Goal: Task Accomplishment & Management: Manage account settings

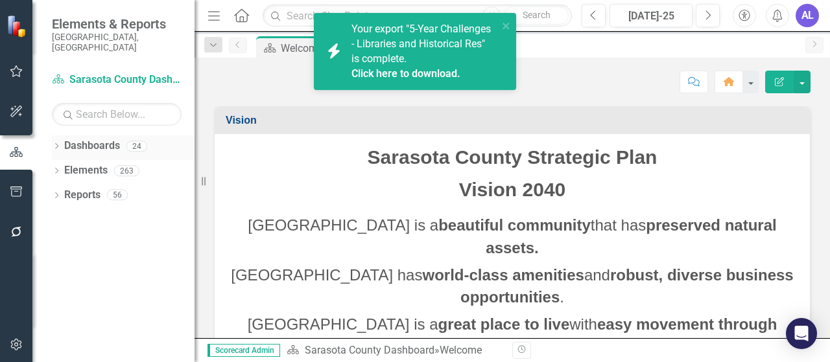
click at [58, 143] on icon at bounding box center [56, 146] width 3 height 6
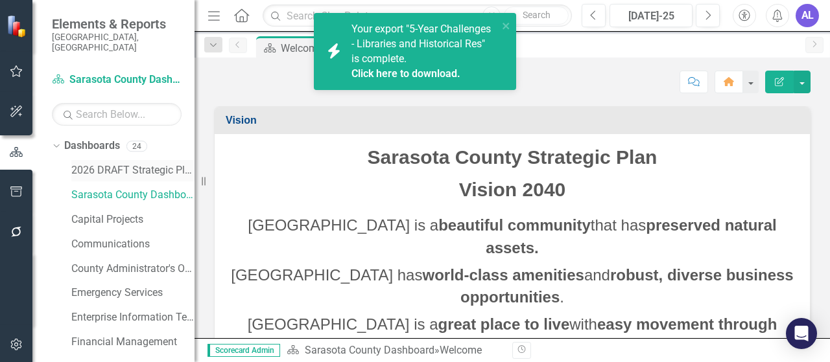
click at [119, 163] on link "2026 DRAFT Strategic Plan" at bounding box center [132, 170] width 123 height 15
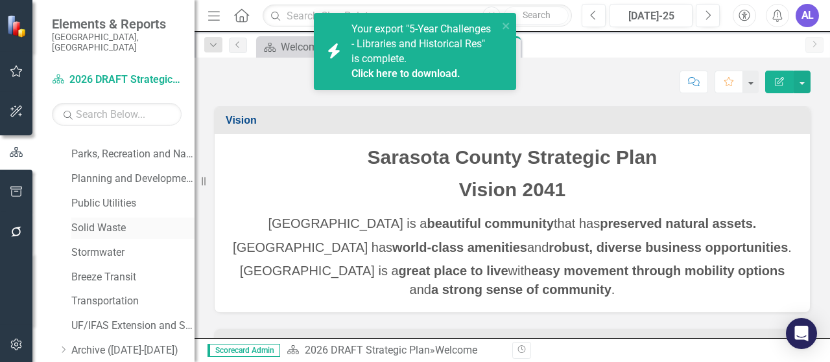
scroll to position [375, 0]
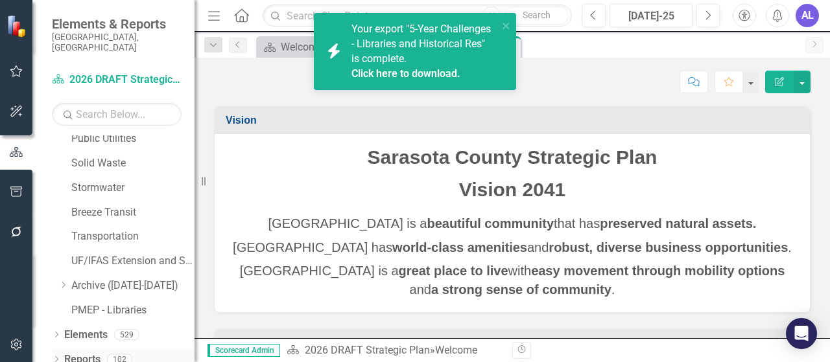
click at [94, 353] on link "Reports" at bounding box center [82, 360] width 36 height 15
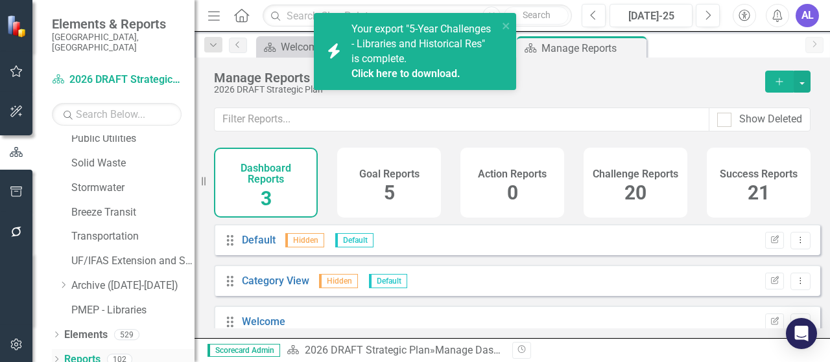
click at [57, 357] on icon "Dropdown" at bounding box center [56, 360] width 9 height 7
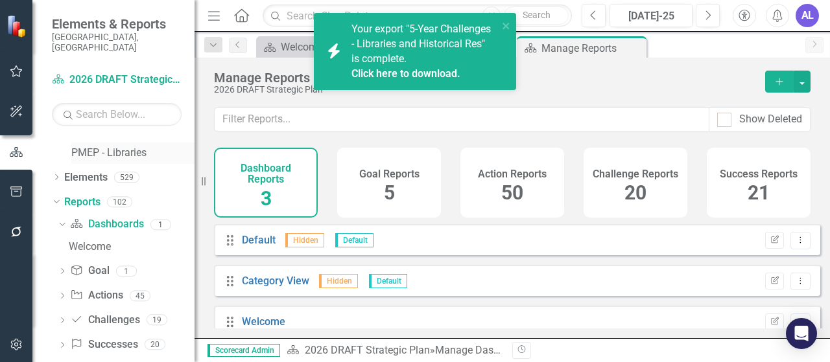
scroll to position [537, 0]
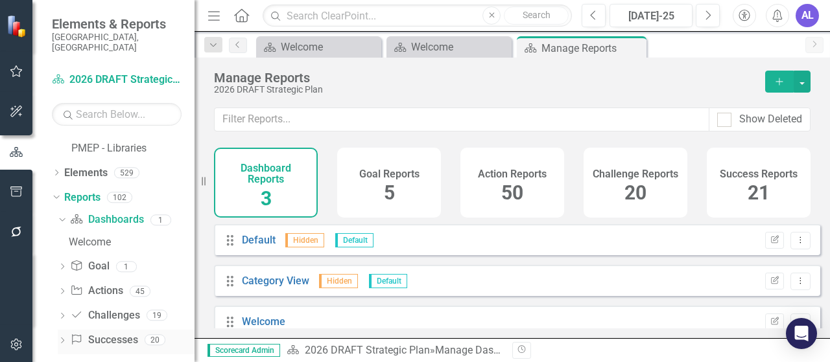
click at [104, 333] on link "Success Successes" at bounding box center [103, 340] width 67 height 15
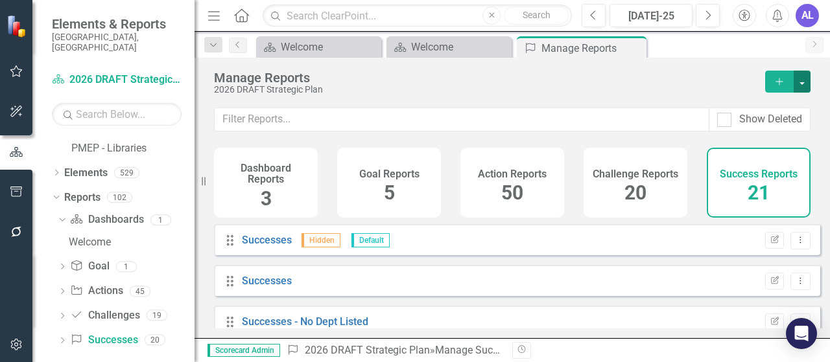
click at [806, 84] on button "button" at bounding box center [801, 82] width 17 height 22
click at [642, 94] on div "2026 DRAFT Strategic Plan" at bounding box center [483, 90] width 538 height 10
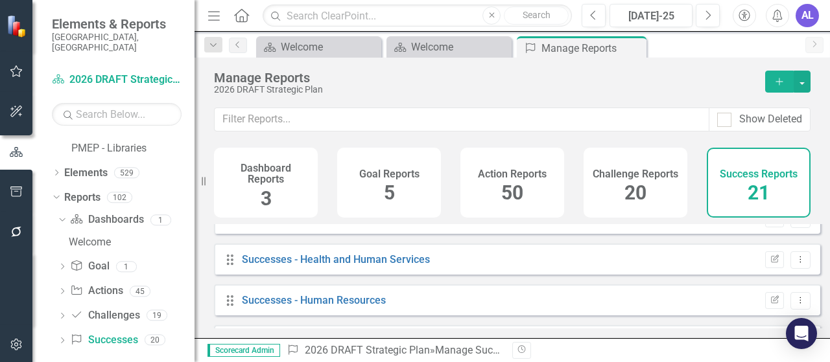
scroll to position [454, 0]
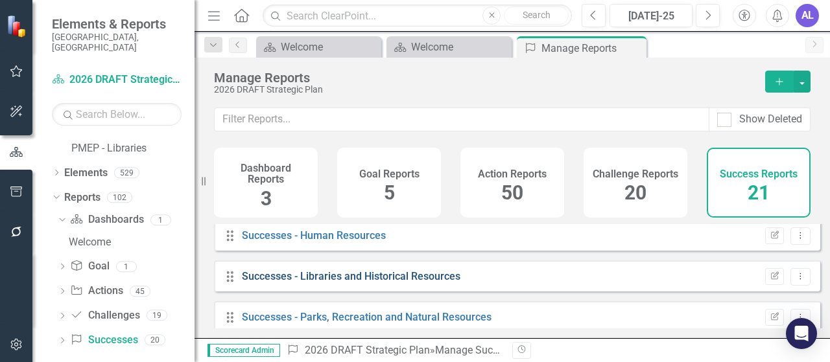
click at [364, 283] on link "Successes - Libraries and Historical Resources" at bounding box center [351, 276] width 218 height 12
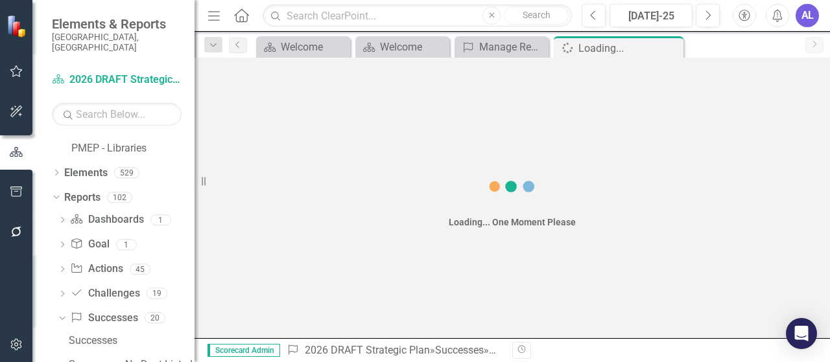
click at [364, 283] on div "Loading... One Moment Please" at bounding box center [511, 198] width 635 height 281
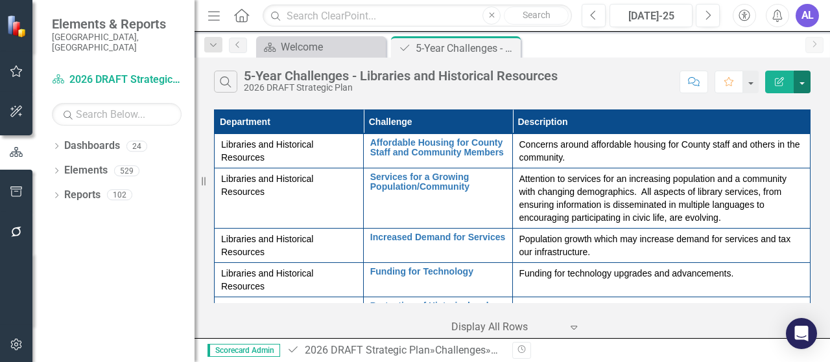
click at [800, 83] on button "button" at bounding box center [801, 82] width 17 height 23
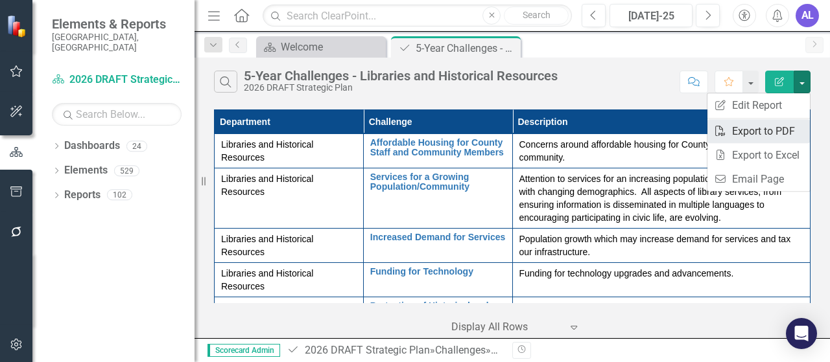
click at [767, 132] on link "PDF Export to PDF" at bounding box center [758, 131] width 102 height 24
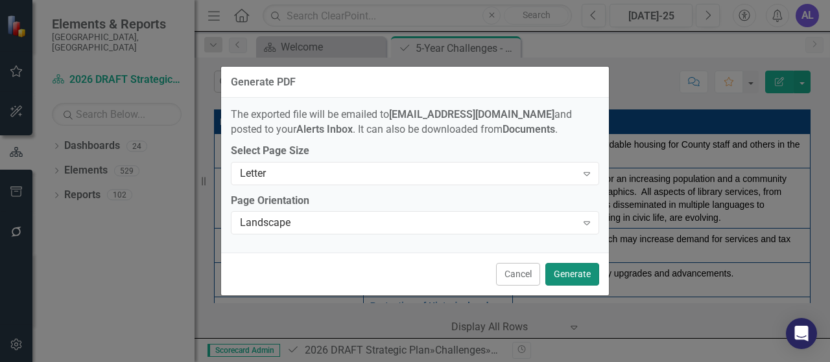
click at [574, 277] on button "Generate" at bounding box center [572, 274] width 54 height 23
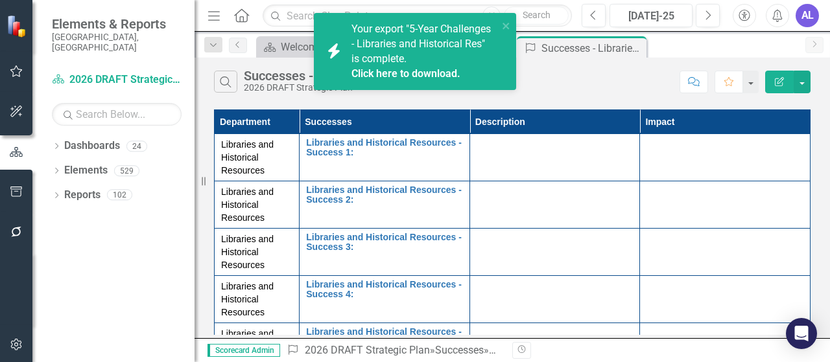
click at [407, 71] on link "Click here to download." at bounding box center [405, 73] width 109 height 12
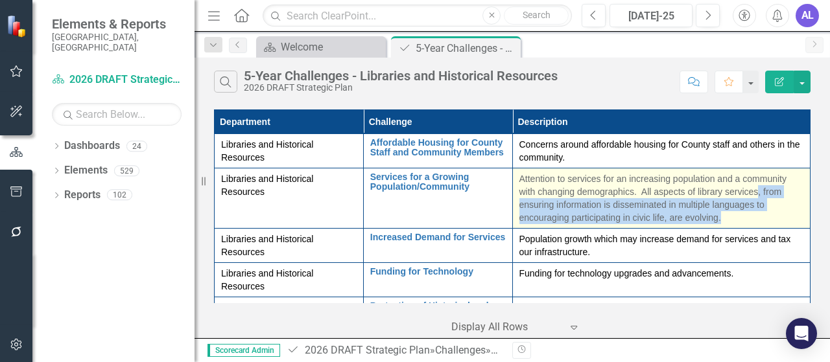
drag, startPoint x: 753, startPoint y: 194, endPoint x: 766, endPoint y: 220, distance: 29.3
click at [766, 220] on p "Attention to services for an increasing population and a community with changin…" at bounding box center [661, 198] width 285 height 52
click at [756, 192] on p "Attention to services for an increasing population and a community with changin…" at bounding box center [661, 198] width 285 height 52
drag, startPoint x: 727, startPoint y: 217, endPoint x: 753, endPoint y: 193, distance: 35.3
click at [753, 193] on p "Attention to services for an increasing population and a community with changin…" at bounding box center [661, 198] width 285 height 52
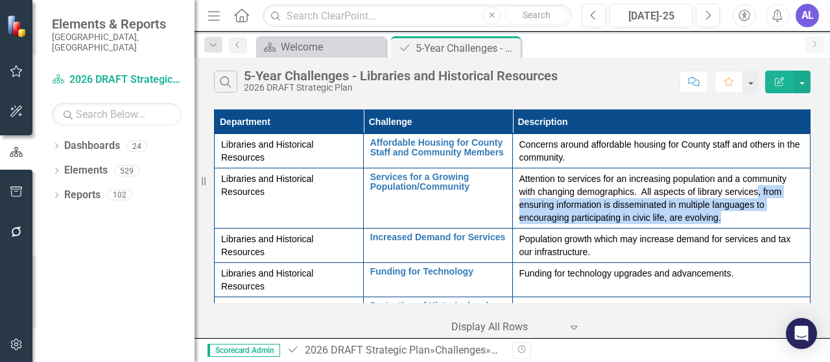
click at [786, 83] on button "Edit Report" at bounding box center [779, 82] width 29 height 23
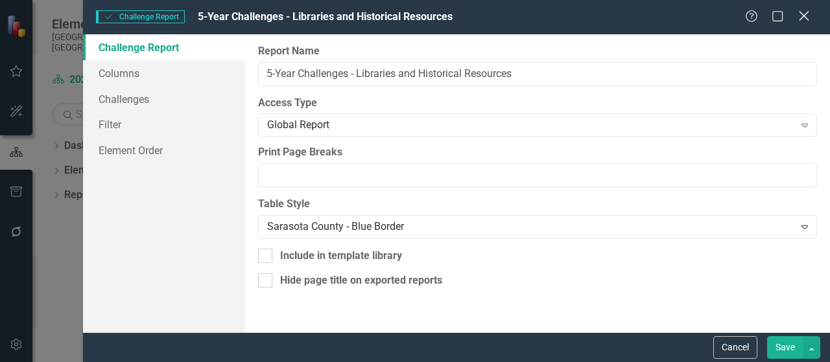
click at [803, 14] on icon "Close" at bounding box center [803, 16] width 16 height 12
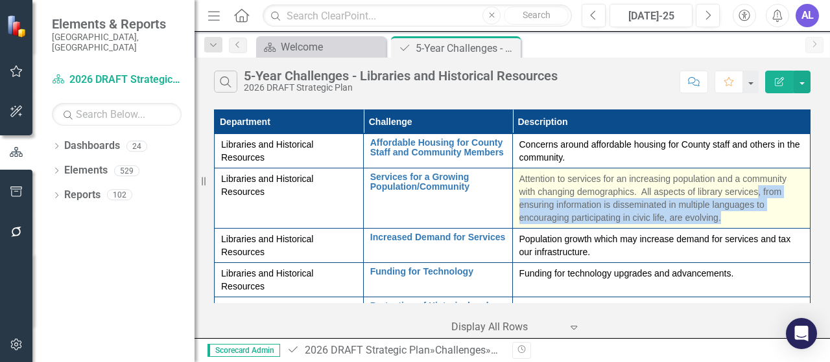
click at [768, 194] on p "Attention to services for an increasing population and a community with changin…" at bounding box center [661, 198] width 285 height 52
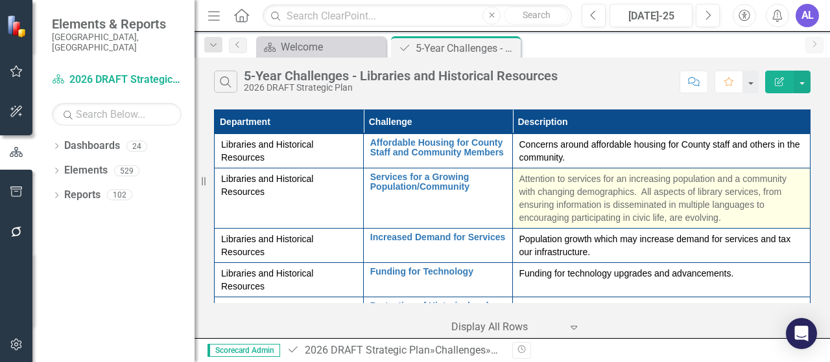
click at [733, 192] on p "Attention to services for an increasing population and a community with changin…" at bounding box center [661, 198] width 285 height 52
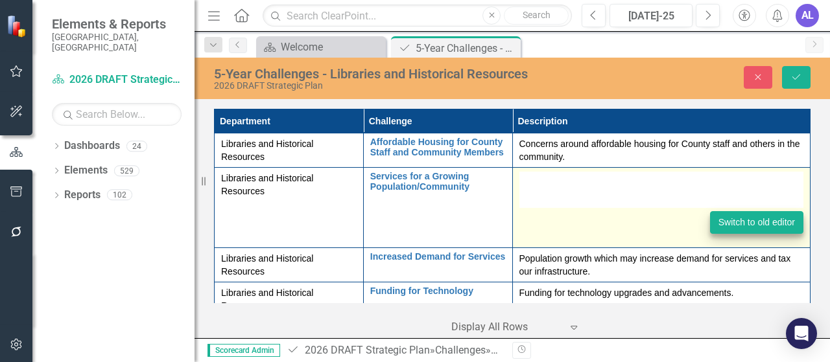
type textarea "<p>Attention to services for an increasing population and a community with chan…"
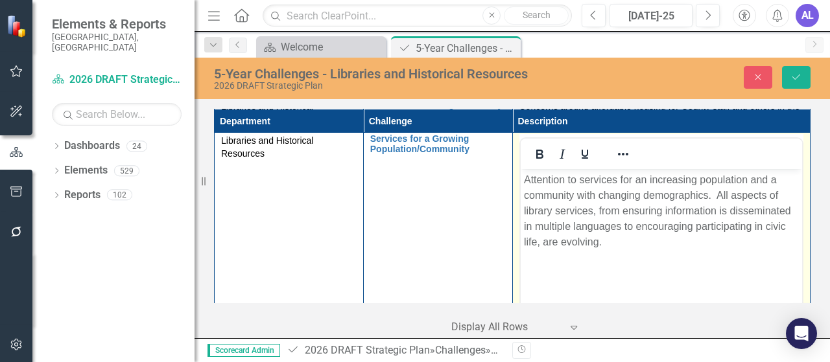
scroll to position [65, 0]
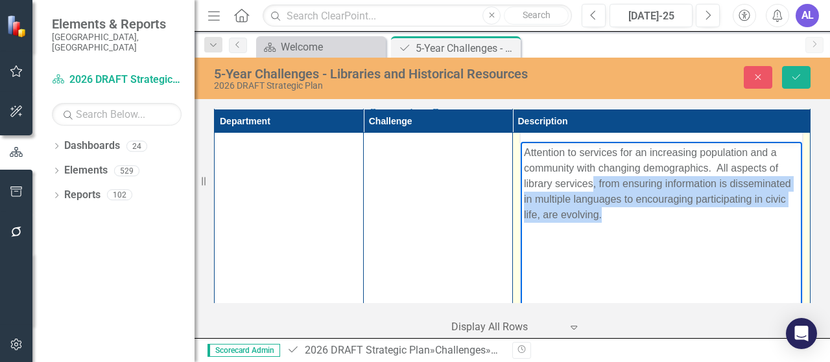
drag, startPoint x: 592, startPoint y: 187, endPoint x: 600, endPoint y: 213, distance: 27.7
click at [600, 213] on p "Attention to services for an increasing population and a community with changin…" at bounding box center [661, 184] width 276 height 78
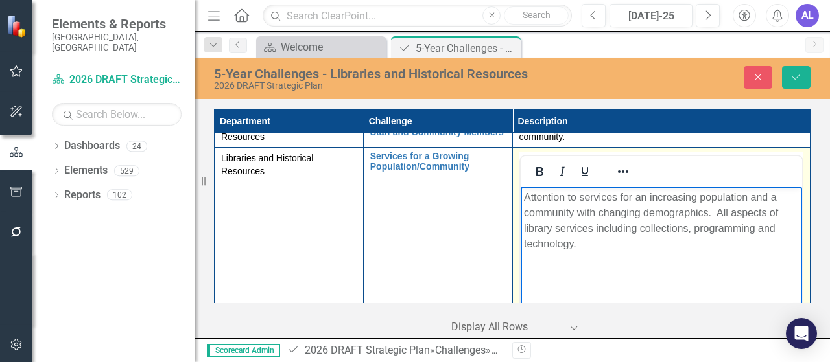
scroll to position [0, 0]
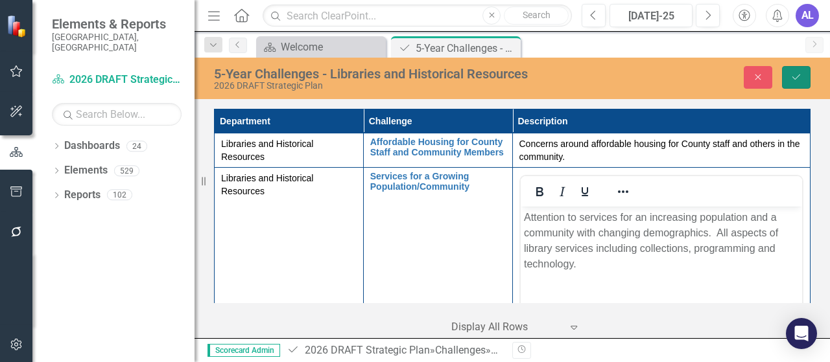
click at [795, 75] on icon "Save" at bounding box center [796, 77] width 12 height 9
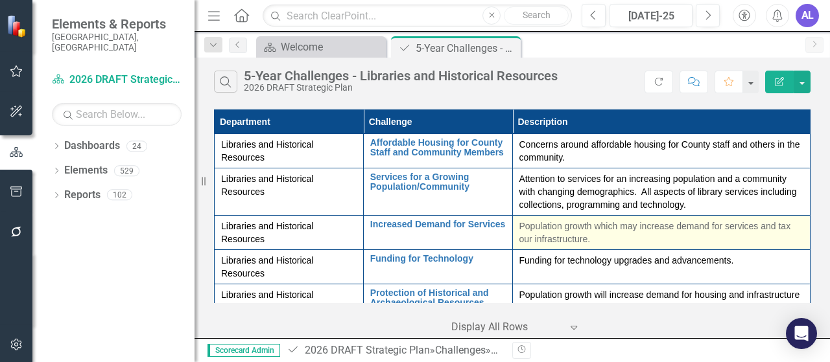
click at [595, 239] on p "Population growth which may increase demand for services and tax our infrastruc…" at bounding box center [661, 233] width 285 height 26
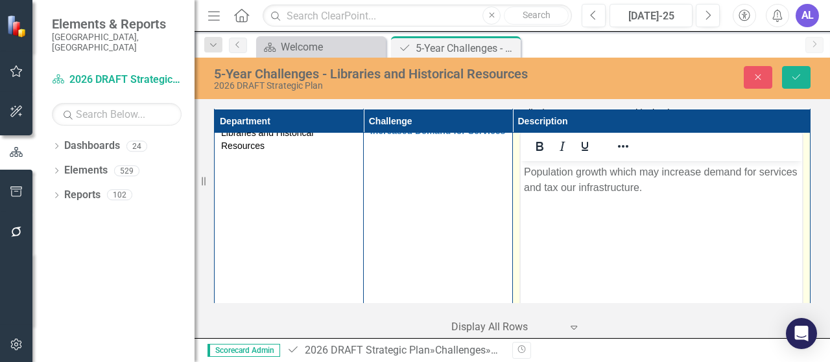
scroll to position [65, 0]
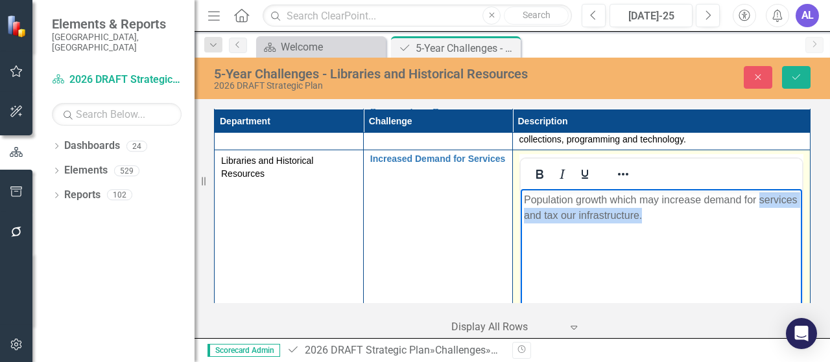
drag, startPoint x: 524, startPoint y: 217, endPoint x: 681, endPoint y: 217, distance: 156.2
click at [681, 217] on p "Population growth which may increase demand for services and tax our infrastruc…" at bounding box center [661, 208] width 276 height 31
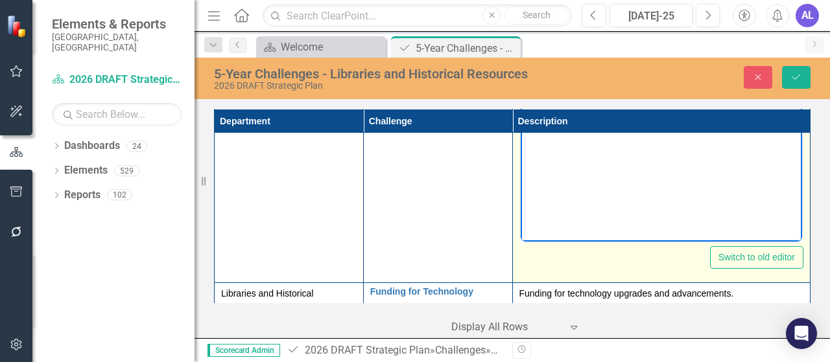
scroll to position [259, 0]
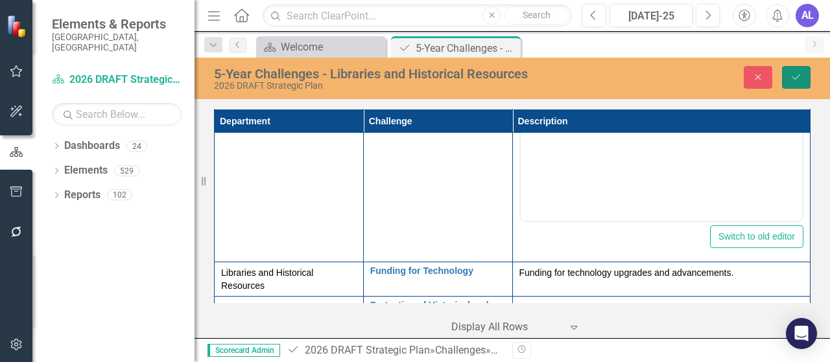
click at [793, 77] on icon "Save" at bounding box center [796, 77] width 12 height 9
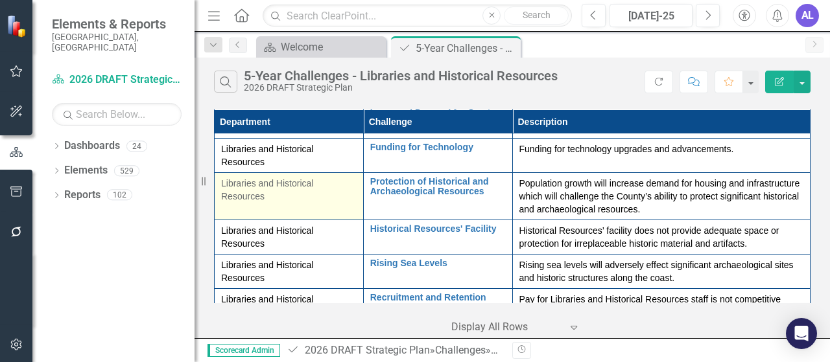
scroll to position [130, 0]
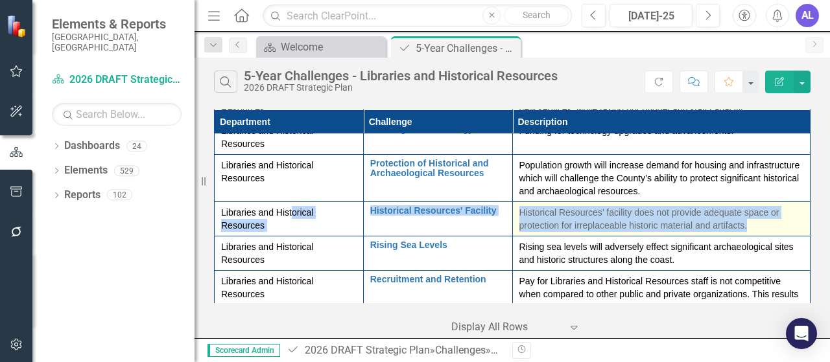
drag, startPoint x: 287, startPoint y: 217, endPoint x: 784, endPoint y: 226, distance: 497.3
click at [784, 226] on tr "Libraries and Historical Resources Historical Resources' Facility Edit Edit Cha…" at bounding box center [513, 219] width 596 height 34
click at [784, 226] on p "Historical Resources’ facility does not provide adequate space or protection fo…" at bounding box center [661, 219] width 285 height 26
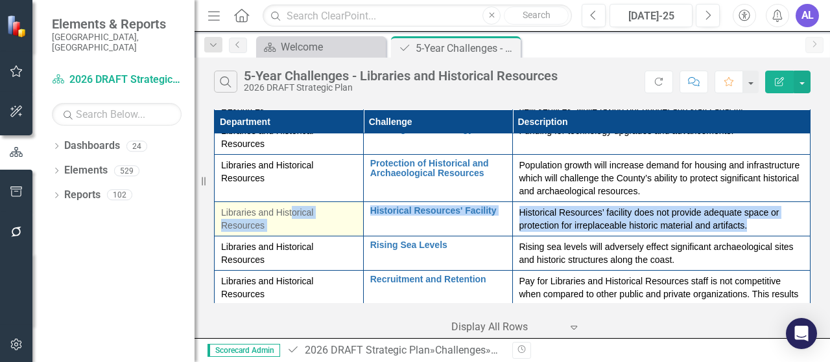
click at [294, 228] on div "Libraries and Historical Resources" at bounding box center [288, 219] width 135 height 26
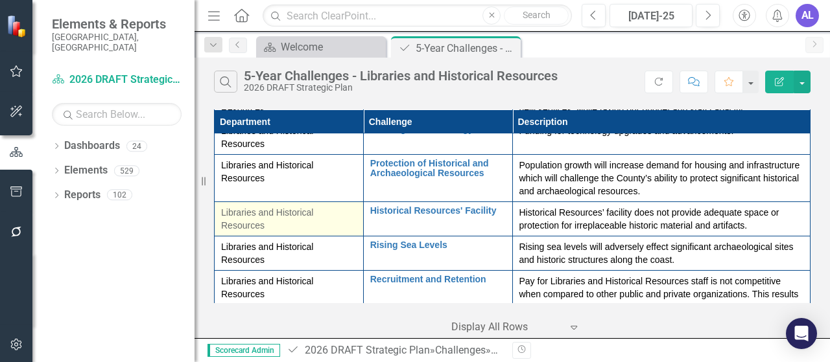
click at [279, 224] on div "Libraries and Historical Resources" at bounding box center [288, 219] width 135 height 26
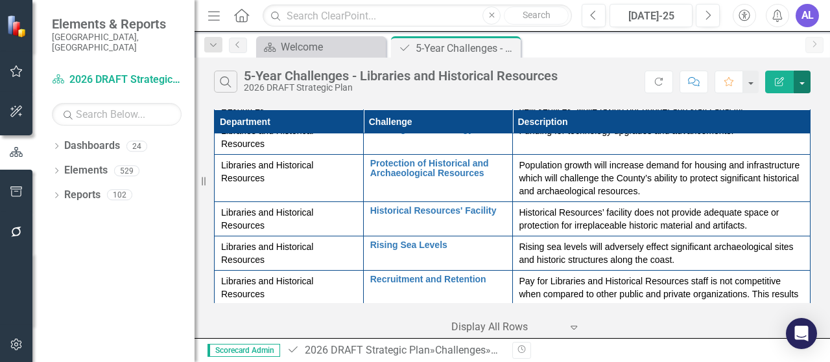
click at [802, 86] on button "button" at bounding box center [801, 82] width 17 height 23
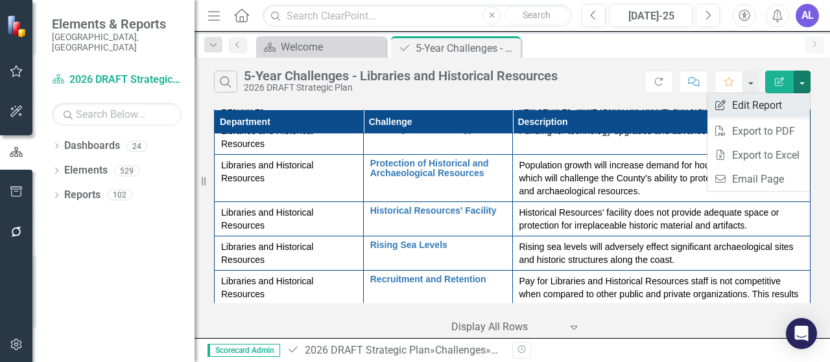
click at [751, 108] on link "Edit Report Edit Report" at bounding box center [758, 105] width 102 height 24
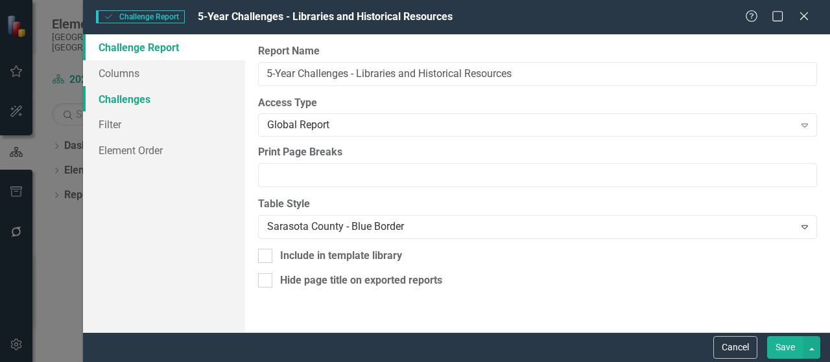
click at [119, 100] on link "Challenges" at bounding box center [164, 99] width 162 height 26
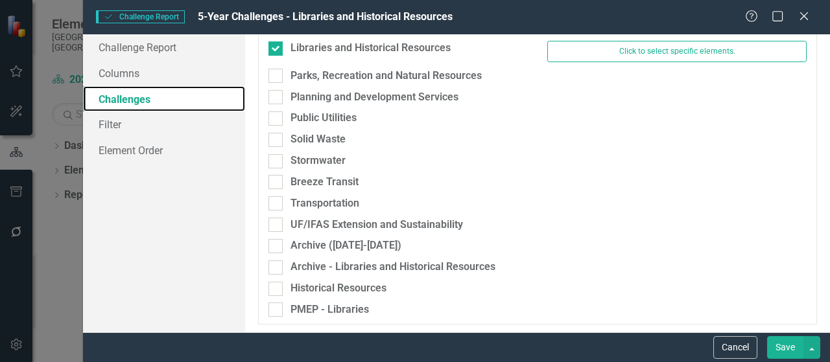
scroll to position [243, 0]
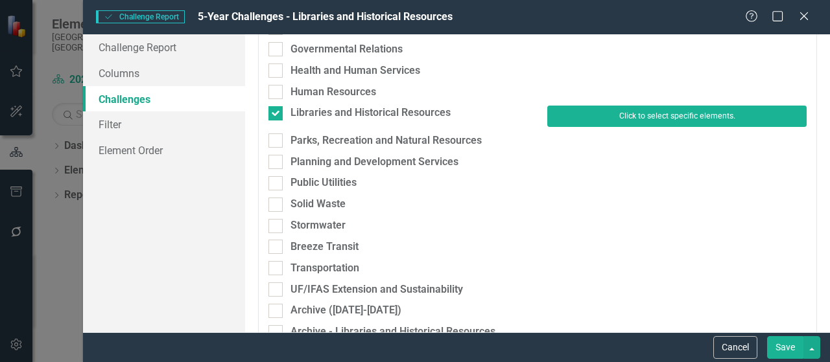
click at [681, 113] on button "Click to select specific elements." at bounding box center [676, 116] width 259 height 21
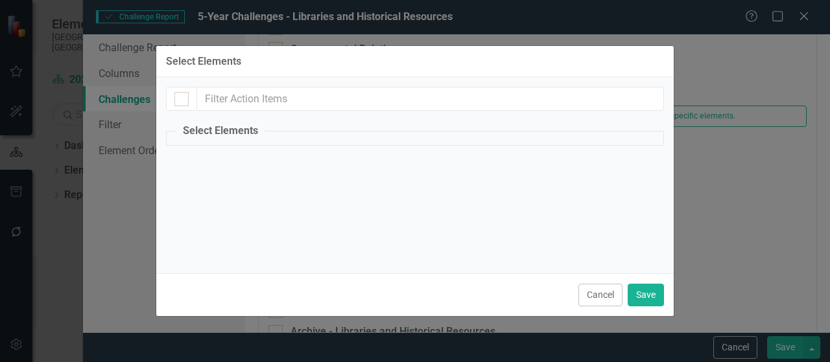
click at [220, 135] on legend "Select Elements" at bounding box center [220, 131] width 88 height 15
click at [181, 97] on input "checkbox" at bounding box center [178, 96] width 8 height 8
checkbox input "false"
click at [593, 301] on button "Cancel" at bounding box center [600, 295] width 44 height 23
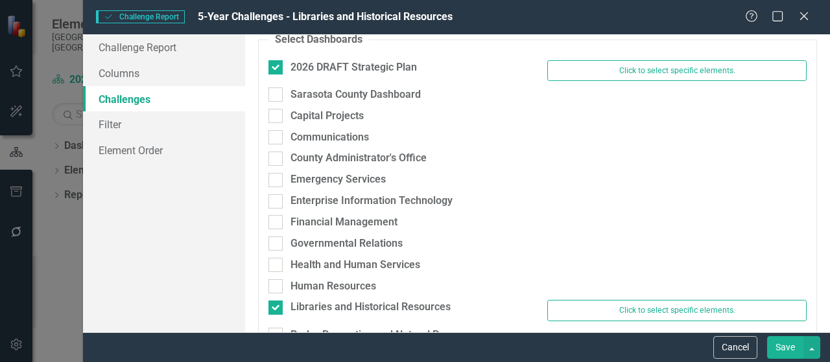
scroll to position [0, 0]
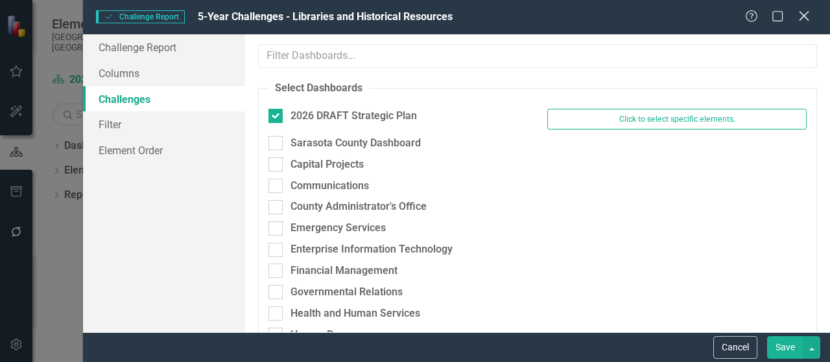
click at [796, 18] on icon "Close" at bounding box center [803, 16] width 16 height 12
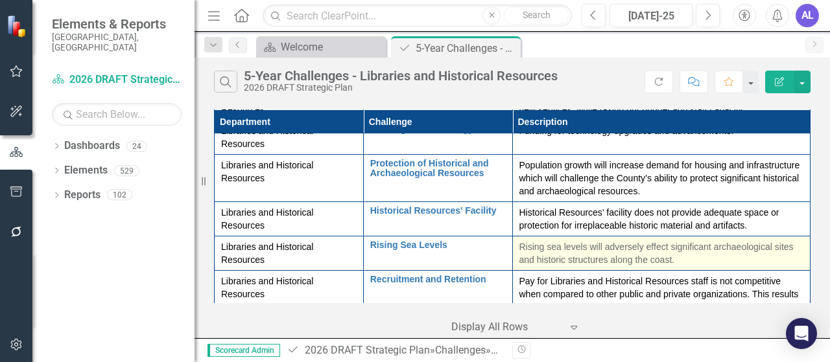
click at [546, 252] on p "Rising sea levels will adversely effect significant archaeological sites and hi…" at bounding box center [661, 253] width 285 height 26
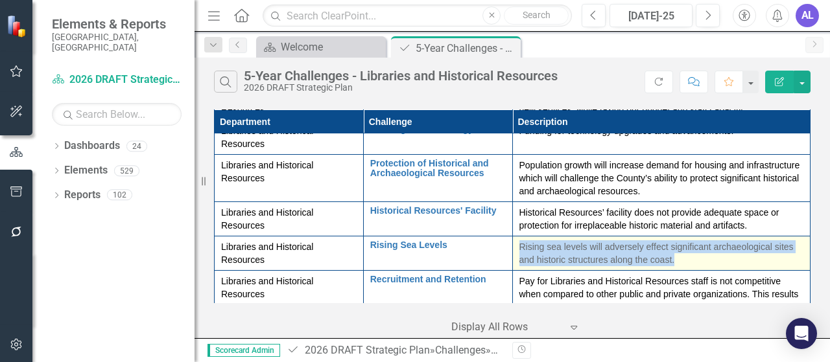
drag, startPoint x: 673, startPoint y: 259, endPoint x: 511, endPoint y: 246, distance: 162.5
click at [512, 246] on td "Rising sea levels will adversely effect significant archaeological sites and hi…" at bounding box center [661, 254] width 298 height 34
copy p "Rising sea levels will adversely effect significant archaeological sites and hi…"
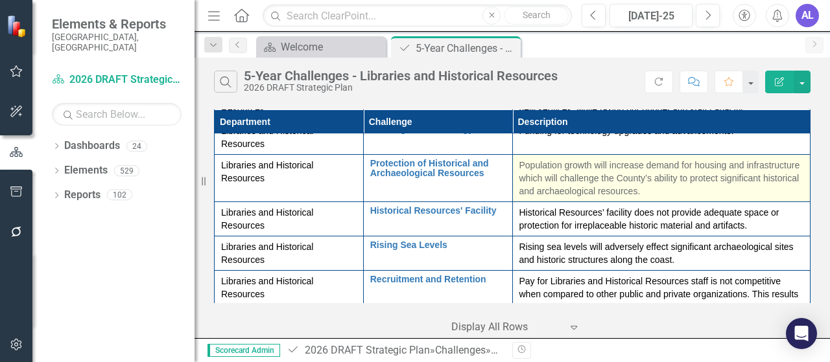
click at [717, 194] on p "Population growth will increase demand for housing and infrastructure which wil…" at bounding box center [661, 178] width 285 height 39
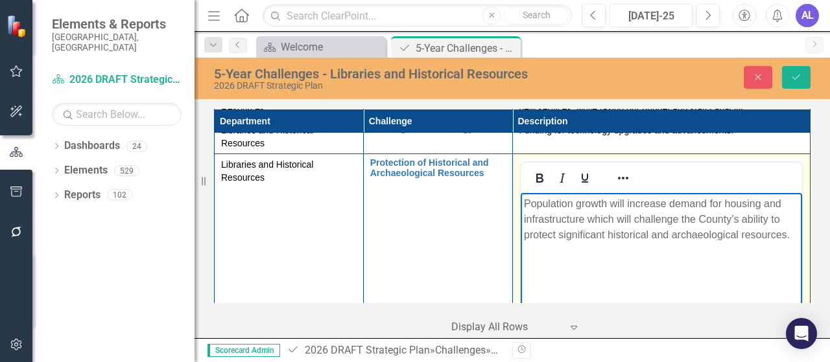
click at [790, 235] on p "Population growth will increase demand for housing and infrastructure which wil…" at bounding box center [661, 219] width 276 height 47
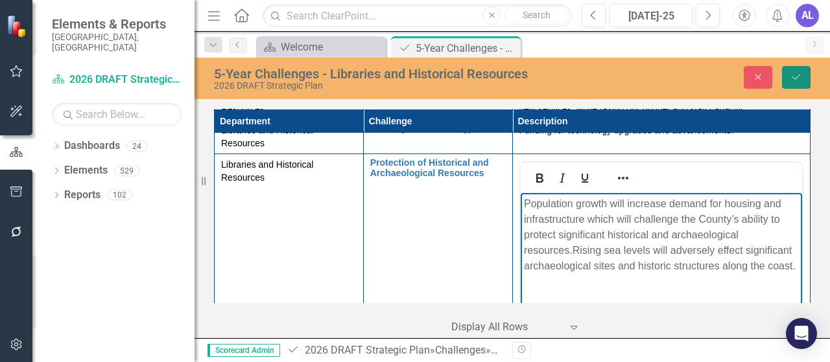
click at [795, 80] on icon "Save" at bounding box center [796, 77] width 12 height 9
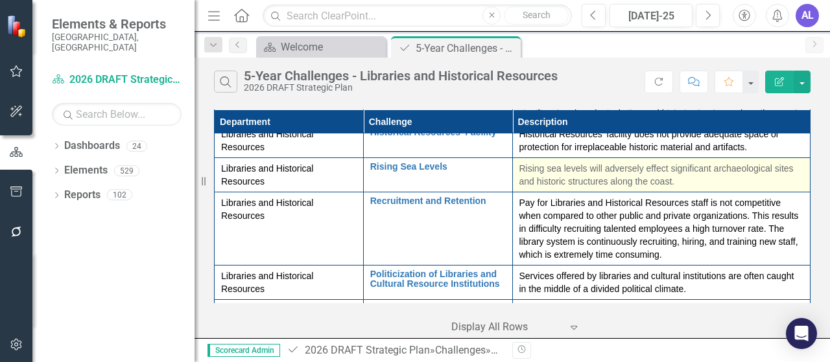
scroll to position [194, 0]
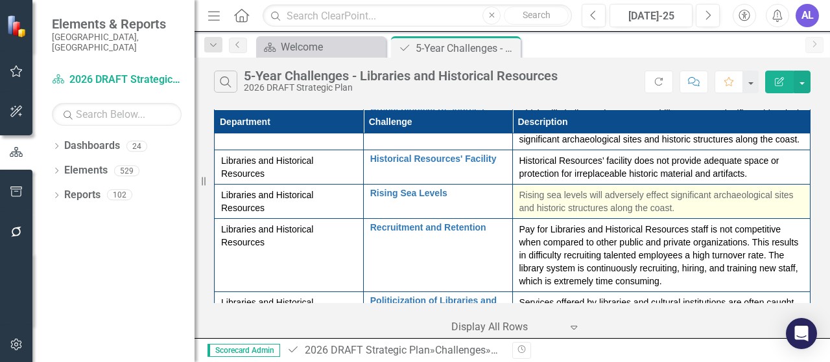
click at [672, 215] on p "Rising sea levels will adversely effect significant archaeological sites and hi…" at bounding box center [661, 202] width 285 height 26
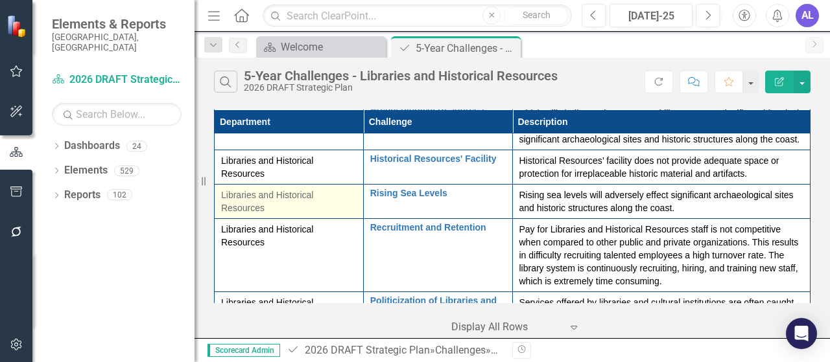
click at [239, 215] on div "Libraries and Historical Resources" at bounding box center [288, 202] width 135 height 26
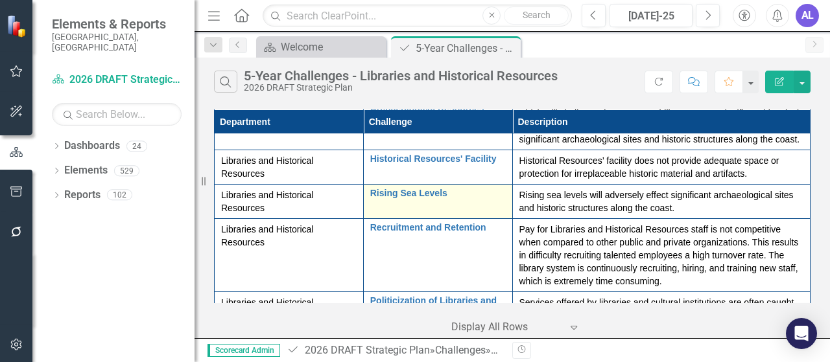
click at [423, 204] on div "Rising Sea Levels Edit Edit Challenge Link Open Element" at bounding box center [437, 197] width 135 height 16
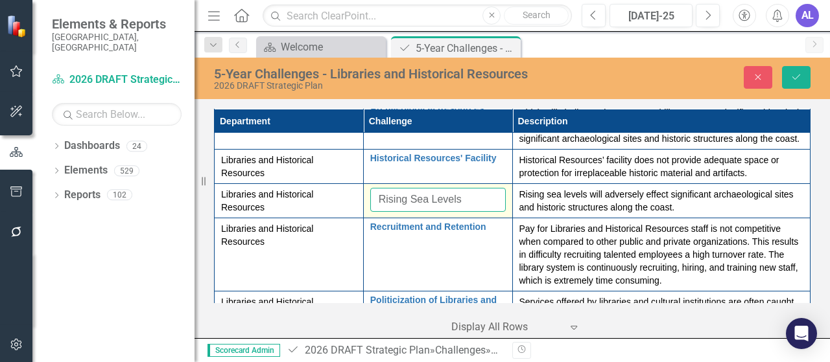
drag, startPoint x: 471, startPoint y: 216, endPoint x: 369, endPoint y: 215, distance: 101.8
click at [370, 212] on input "Rising Sea Levels" at bounding box center [437, 200] width 135 height 24
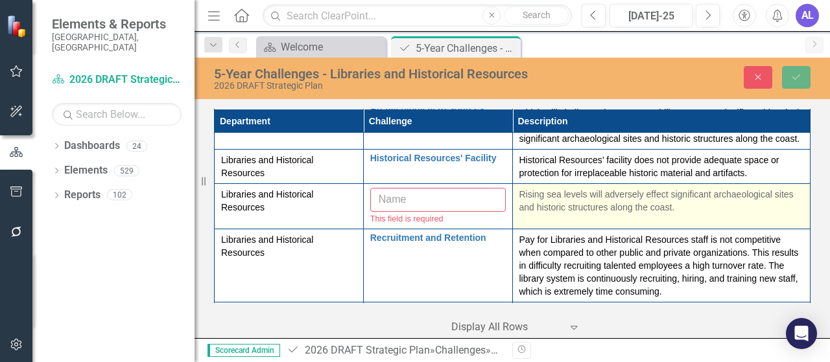
click at [532, 212] on p "Rising sea levels will adversely effect significant archaeological sites and hi…" at bounding box center [661, 201] width 285 height 26
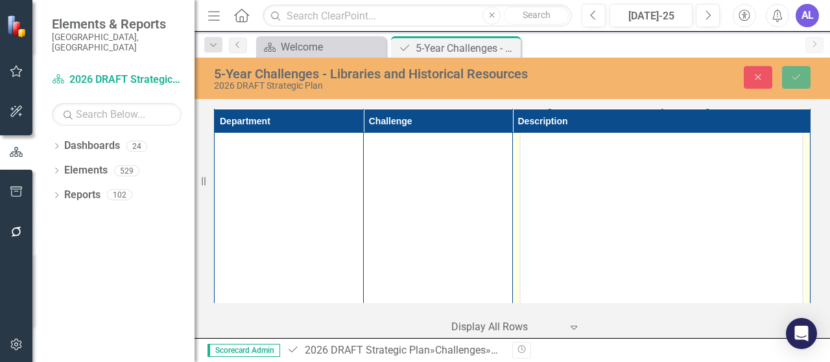
scroll to position [259, 0]
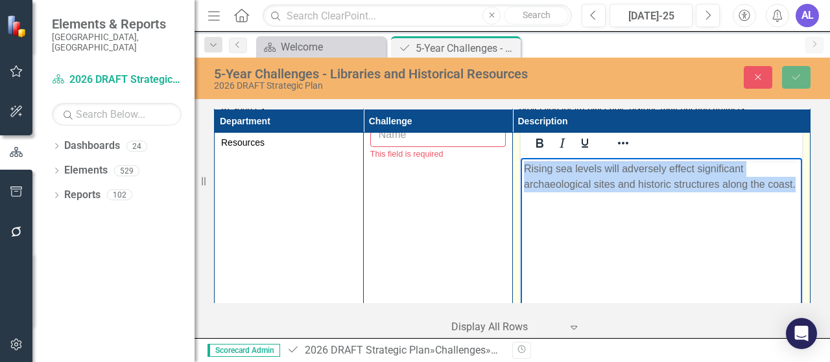
drag, startPoint x: 562, startPoint y: 211, endPoint x: 521, endPoint y: 163, distance: 63.4
click at [521, 163] on body "Rising sea levels will adversely effect significant archaeological sites and hi…" at bounding box center [661, 255] width 282 height 194
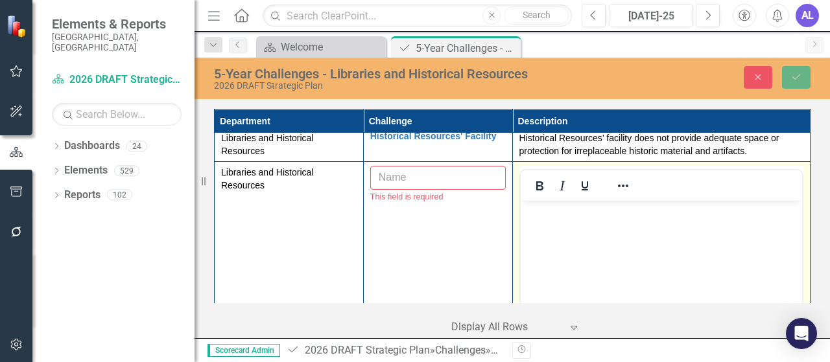
scroll to position [194, 0]
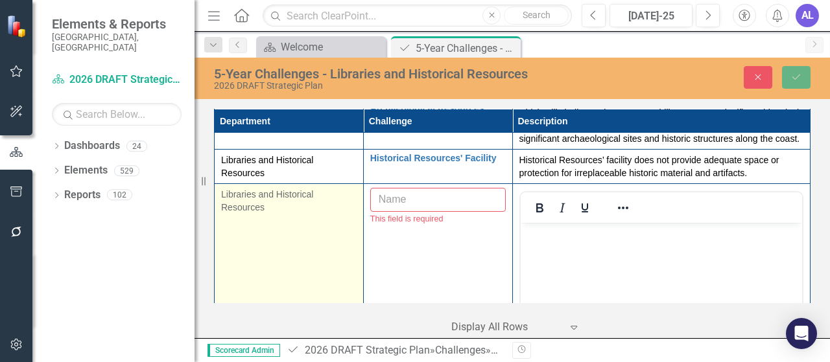
click at [313, 214] on div "Libraries and Historical Resources" at bounding box center [288, 201] width 135 height 26
click at [344, 205] on icon "Expand" at bounding box center [343, 199] width 13 height 10
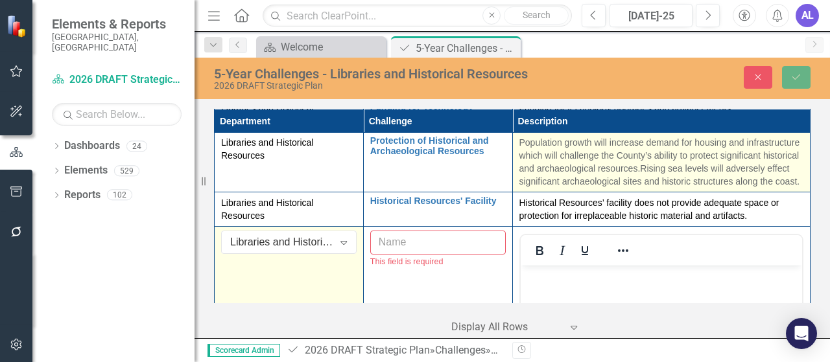
scroll to position [171, 0]
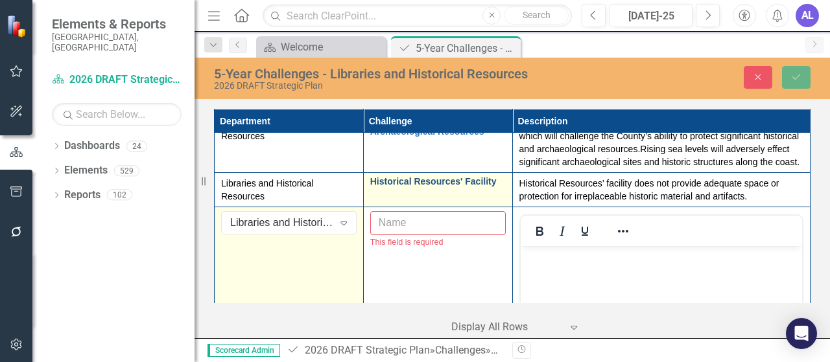
click at [443, 187] on link "Historical Resources' Facility" at bounding box center [437, 182] width 135 height 10
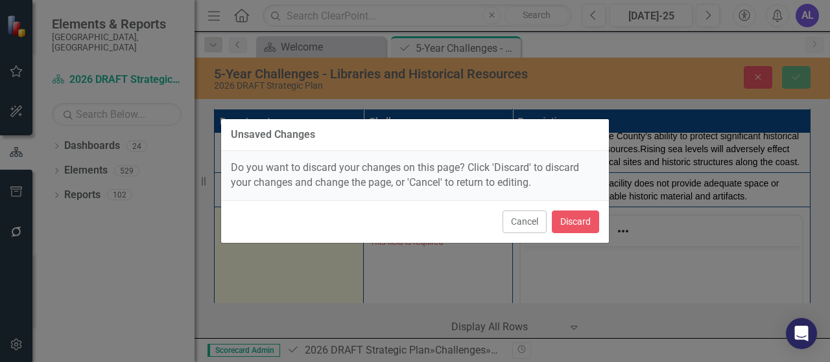
click at [443, 200] on div "Cancel Discard" at bounding box center [415, 221] width 388 height 43
click at [530, 219] on button "Cancel" at bounding box center [524, 222] width 44 height 23
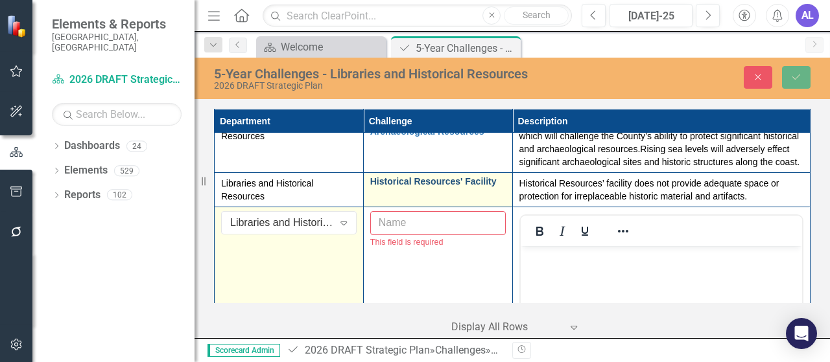
click at [438, 187] on link "Historical Resources' Facility" at bounding box center [437, 182] width 135 height 10
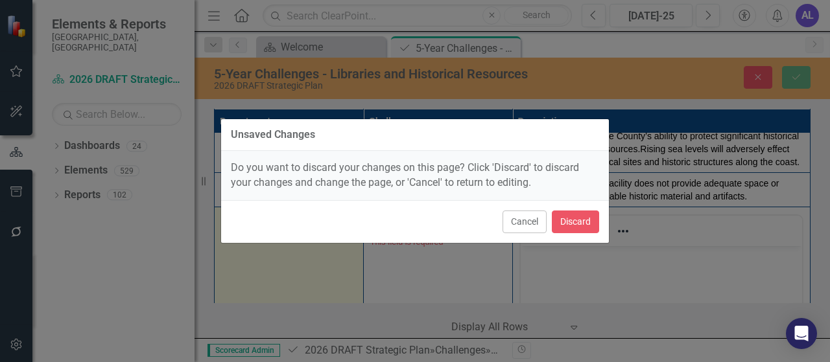
click at [438, 200] on div "Cancel Discard" at bounding box center [415, 221] width 388 height 43
click at [521, 224] on button "Cancel" at bounding box center [524, 222] width 44 height 23
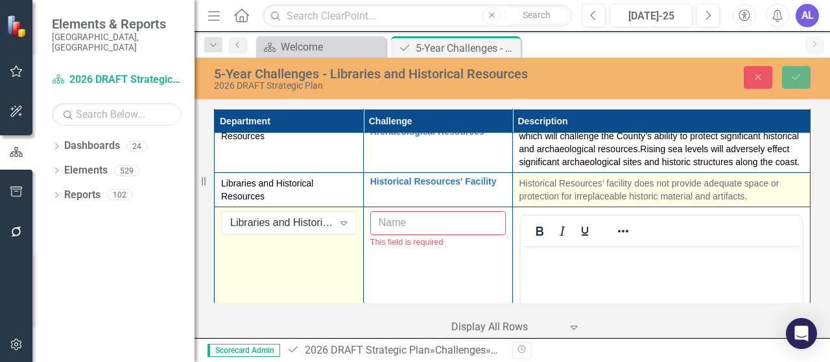
click at [580, 200] on p "Historical Resources’ facility does not provide adequate space or protection fo…" at bounding box center [661, 190] width 285 height 26
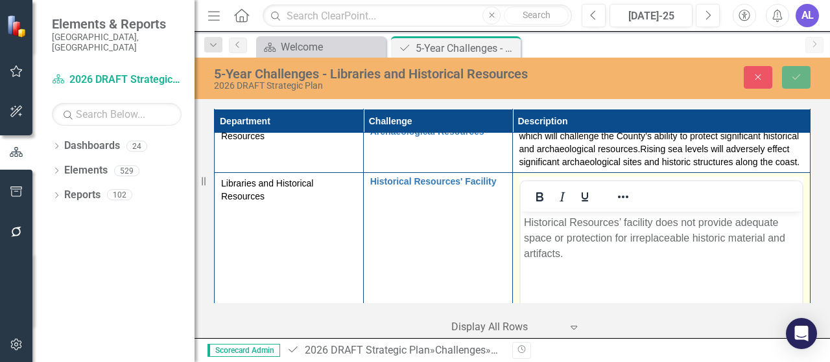
scroll to position [0, 0]
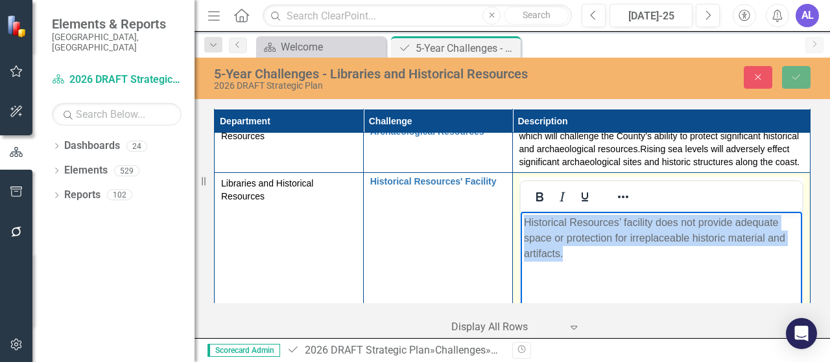
drag, startPoint x: 575, startPoint y: 257, endPoint x: 1032, endPoint y: 453, distance: 497.4
click at [520, 228] on html "Historical Resources’ facility does not provide adequate space or protection fo…" at bounding box center [661, 309] width 282 height 194
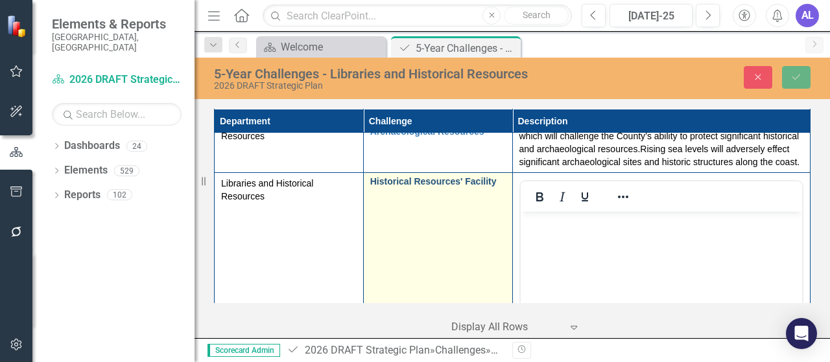
click at [491, 187] on link "Historical Resources' Facility" at bounding box center [437, 182] width 135 height 10
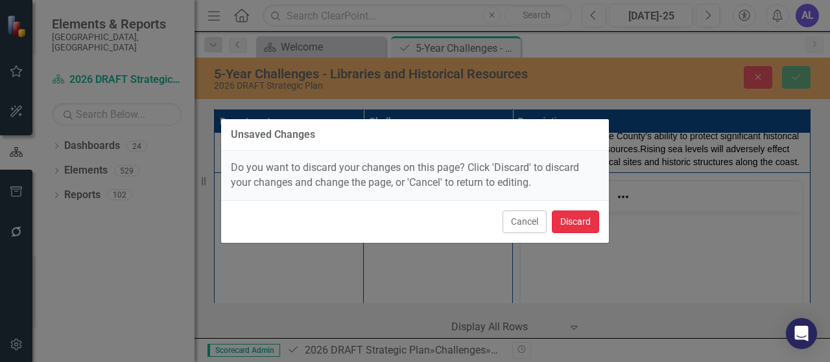
click at [574, 223] on button "Discard" at bounding box center [575, 222] width 47 height 23
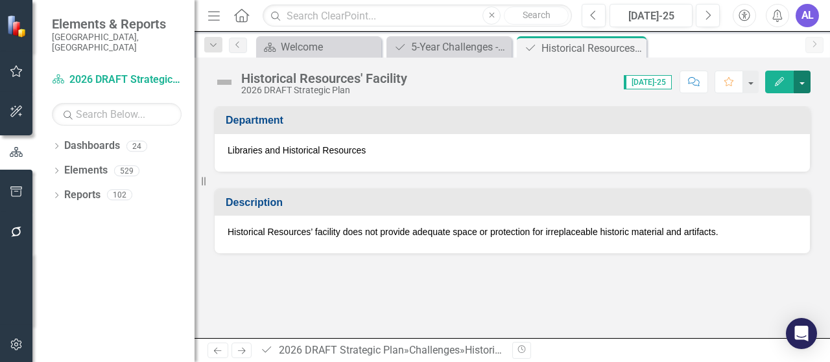
click at [799, 85] on button "button" at bounding box center [801, 82] width 17 height 23
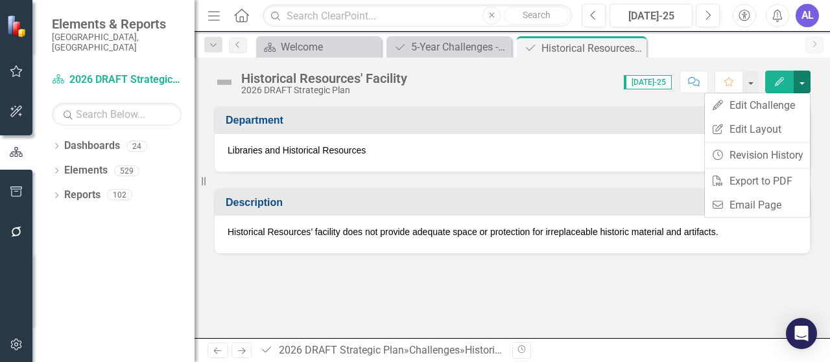
click at [799, 85] on button "button" at bounding box center [801, 82] width 17 height 23
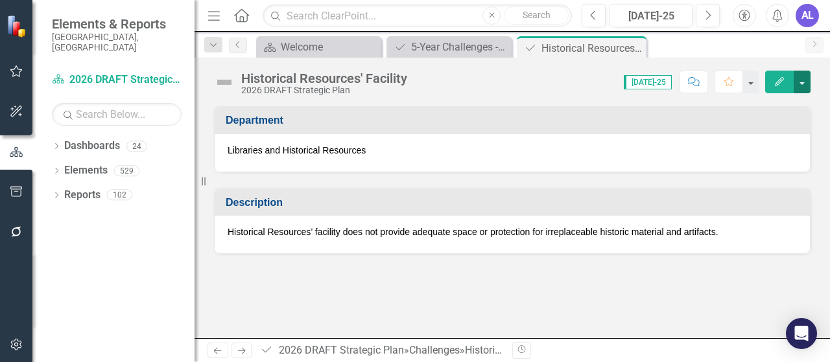
click at [800, 85] on button "button" at bounding box center [801, 82] width 17 height 23
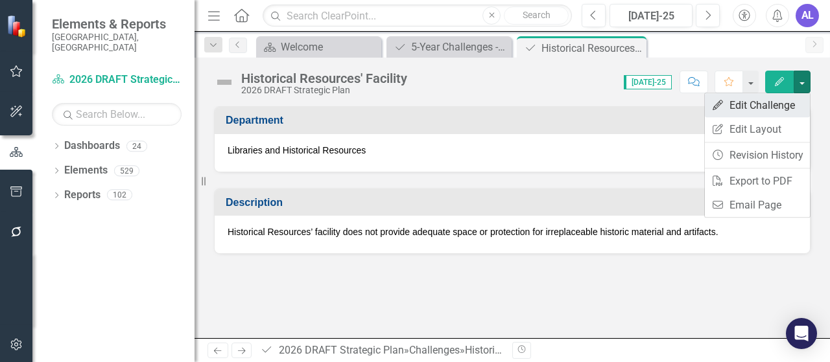
click at [773, 113] on link "Edit Edit Challenge" at bounding box center [757, 105] width 105 height 24
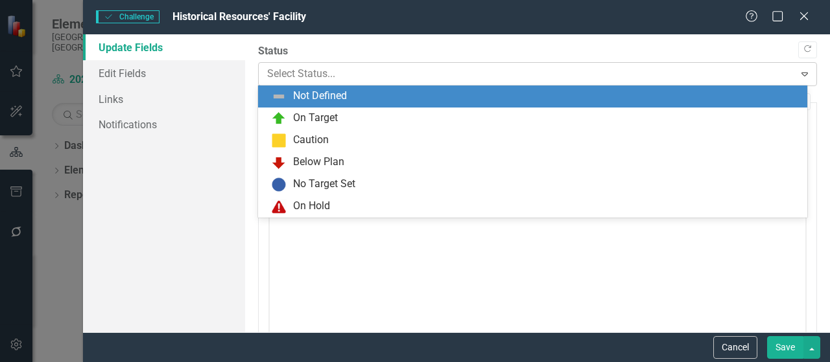
click at [780, 75] on div "Select Status..." at bounding box center [527, 74] width 532 height 23
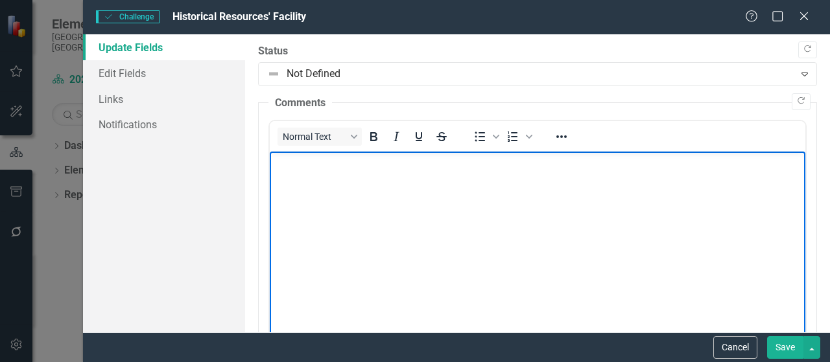
click at [576, 291] on body "Rich Text Area. Press ALT-0 for help." at bounding box center [537, 249] width 535 height 194
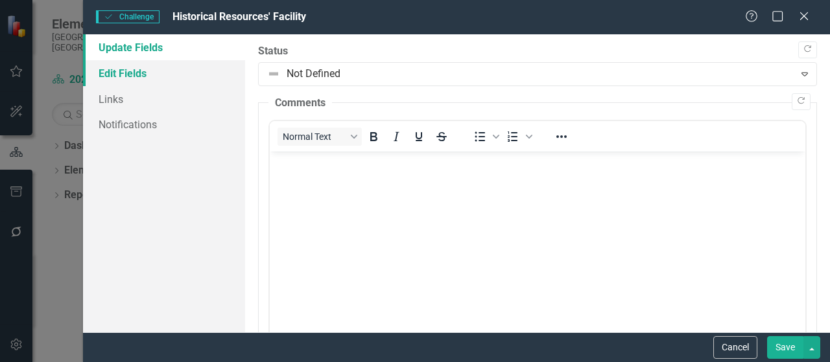
click at [143, 72] on link "Edit Fields" at bounding box center [164, 73] width 162 height 26
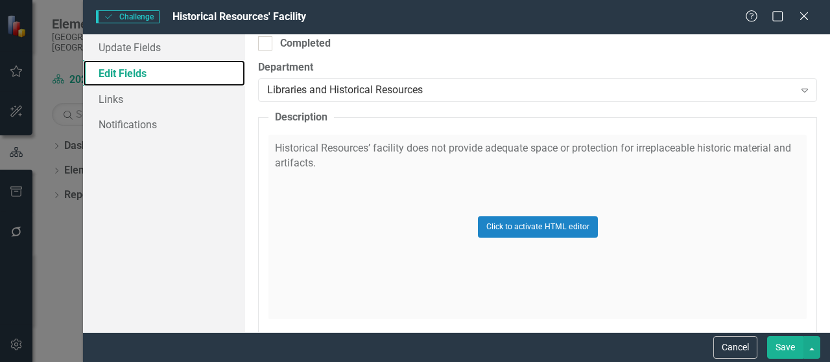
scroll to position [371, 0]
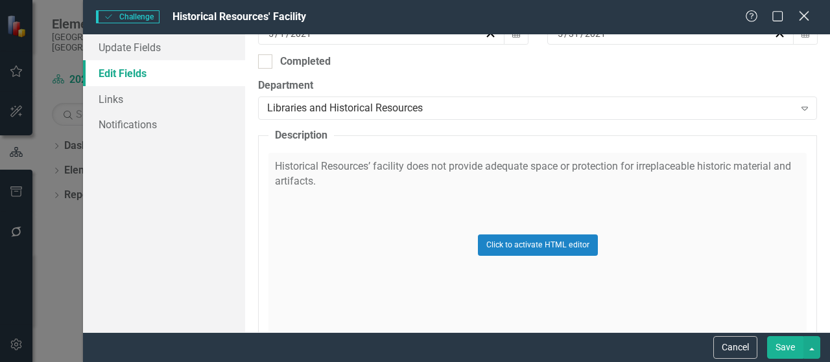
click at [800, 19] on icon "Close" at bounding box center [803, 16] width 16 height 12
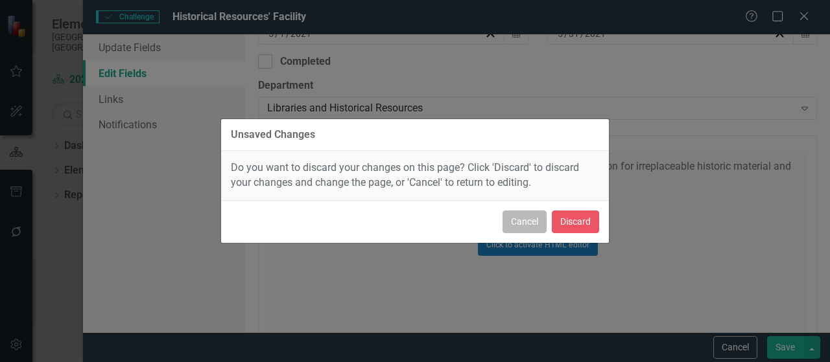
click at [512, 226] on button "Cancel" at bounding box center [524, 222] width 44 height 23
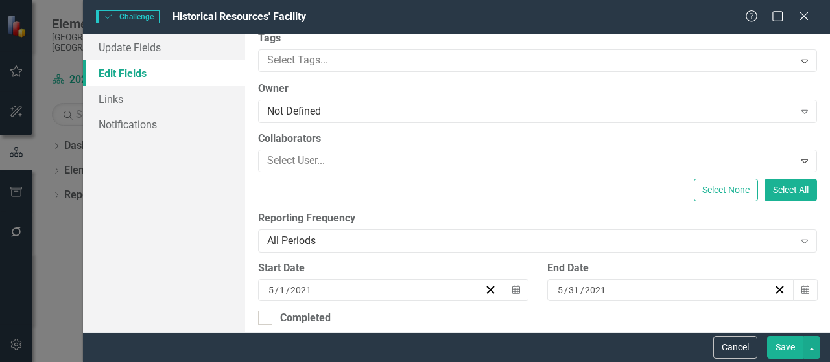
scroll to position [111, 0]
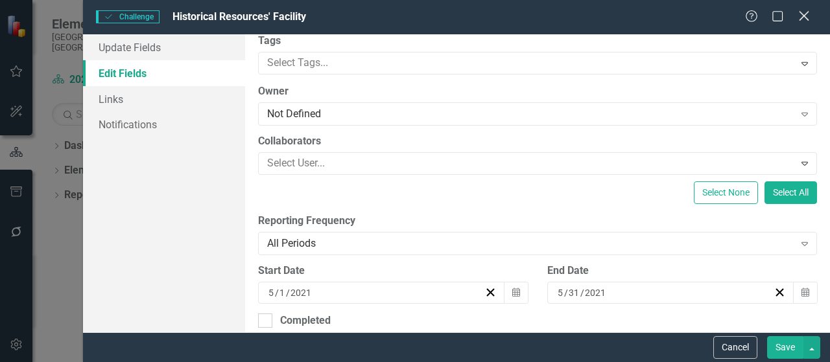
click at [805, 15] on icon at bounding box center [804, 16] width 10 height 10
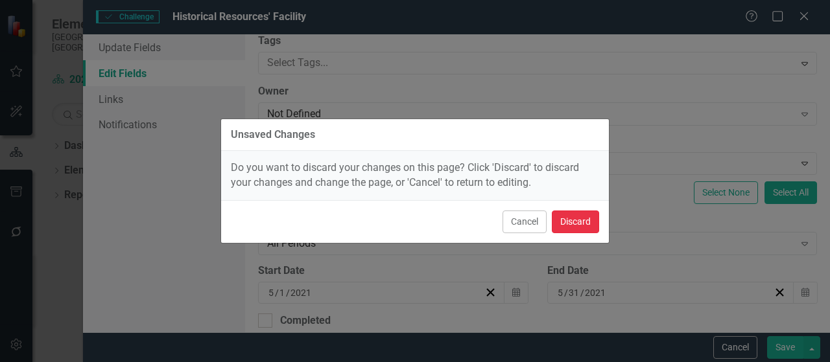
click at [564, 226] on button "Discard" at bounding box center [575, 222] width 47 height 23
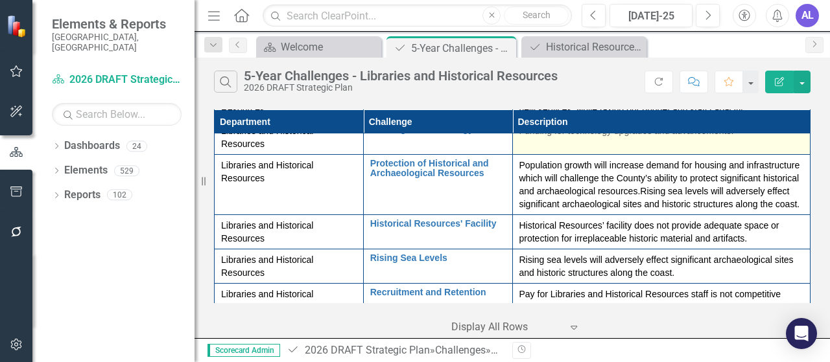
scroll to position [194, 0]
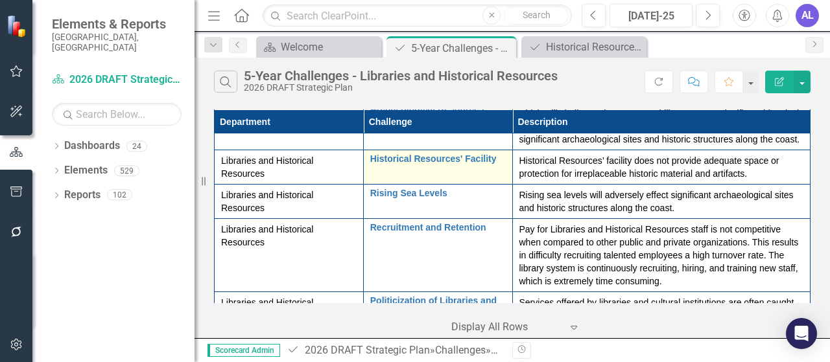
click at [405, 170] on div "Historical Resources' Facility Edit Edit Challenge Link Open Element" at bounding box center [437, 162] width 135 height 16
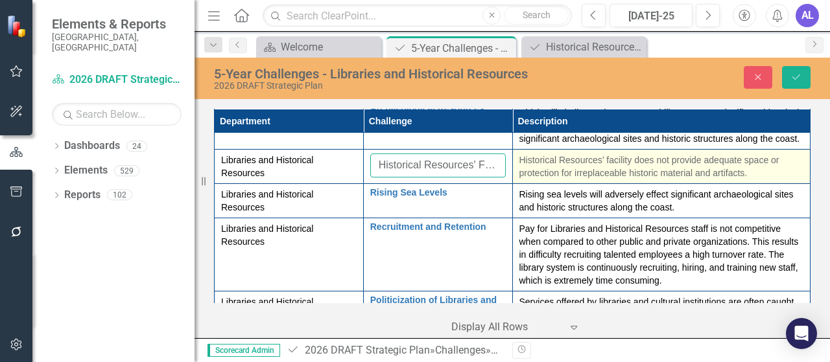
scroll to position [0, 16]
drag, startPoint x: 374, startPoint y: 178, endPoint x: 530, endPoint y: 189, distance: 156.6
click at [530, 184] on tr "Libraries and Historical Resources Historical Resources' Facility Edit Edit Cha…" at bounding box center [513, 167] width 596 height 34
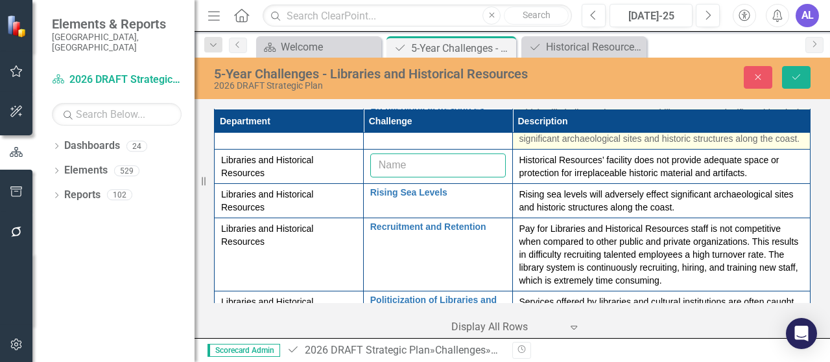
scroll to position [0, 0]
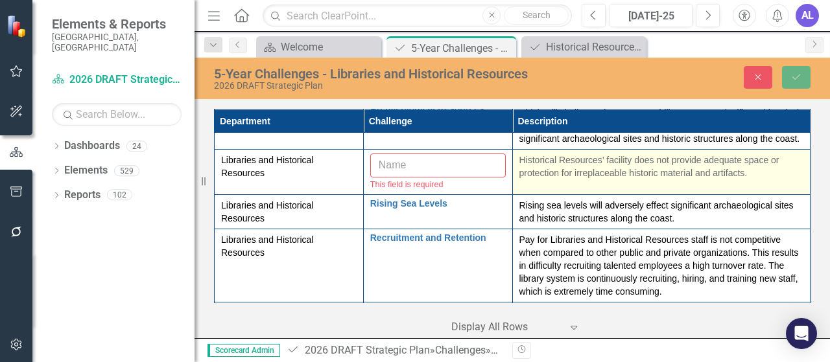
click at [588, 180] on p "Historical Resources’ facility does not provide adequate space or protection fo…" at bounding box center [661, 167] width 285 height 26
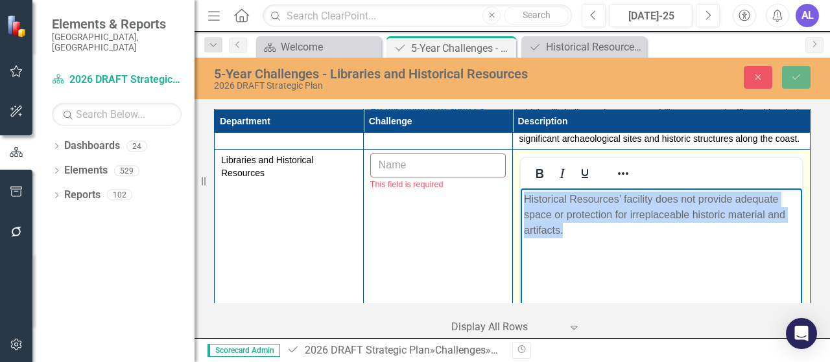
drag, startPoint x: 587, startPoint y: 233, endPoint x: 525, endPoint y: 199, distance: 71.1
click at [525, 199] on p "Historical Resources’ facility does not provide adequate space or protection fo…" at bounding box center [661, 215] width 276 height 47
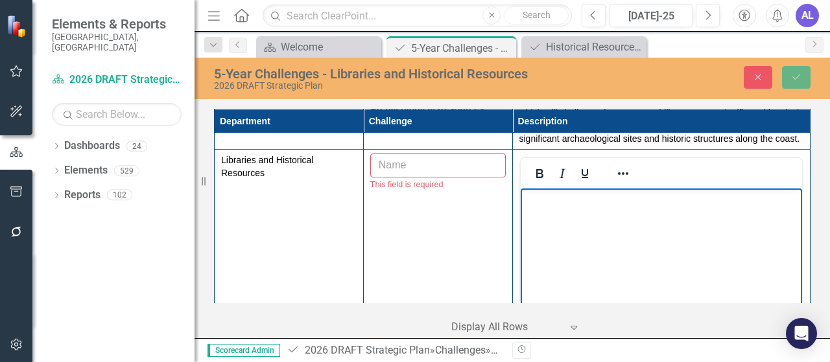
click at [648, 237] on body "Rich Text Area. Press ALT-0 for help." at bounding box center [661, 286] width 282 height 194
click at [762, 81] on icon "Close" at bounding box center [758, 77] width 12 height 9
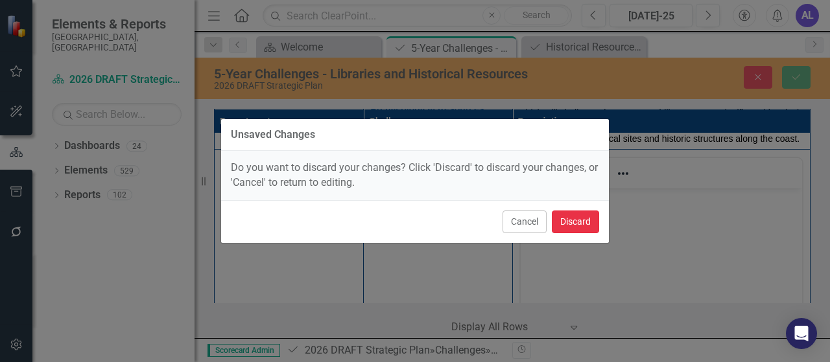
click at [566, 223] on button "Discard" at bounding box center [575, 222] width 47 height 23
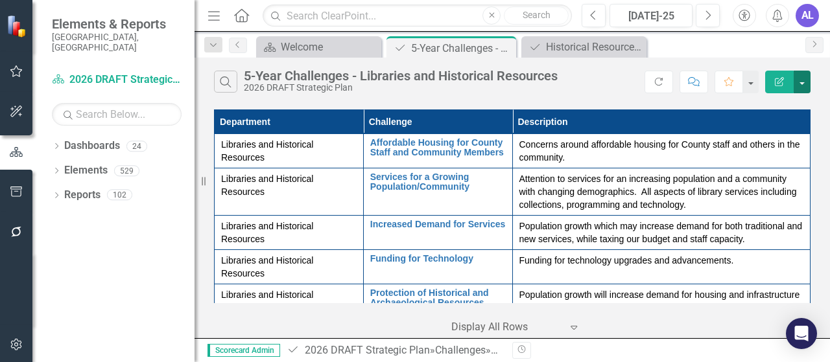
click at [804, 84] on button "button" at bounding box center [801, 82] width 17 height 23
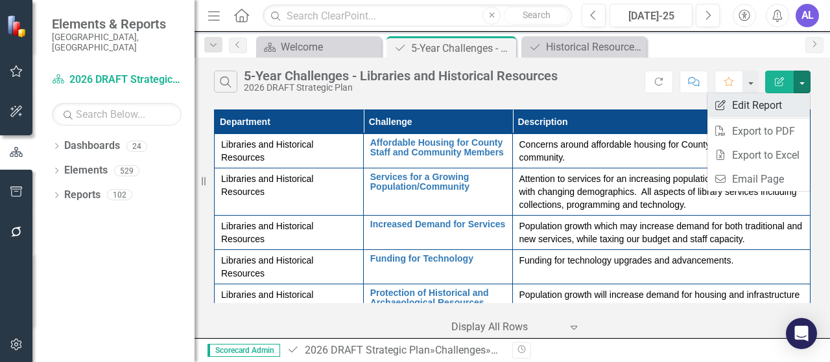
click at [737, 106] on link "Edit Report Edit Report" at bounding box center [758, 105] width 102 height 24
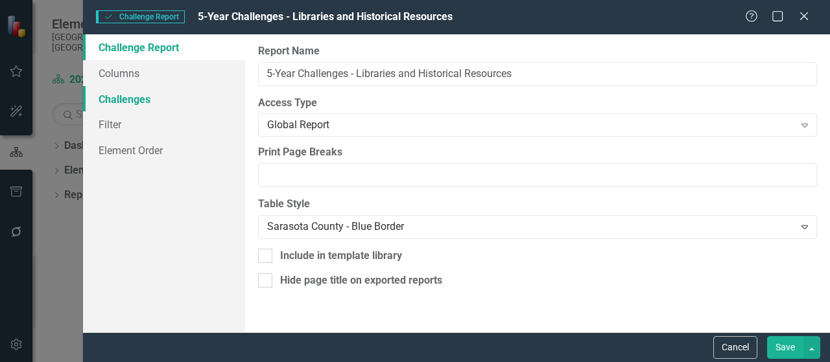
click at [142, 100] on link "Challenges" at bounding box center [164, 99] width 162 height 26
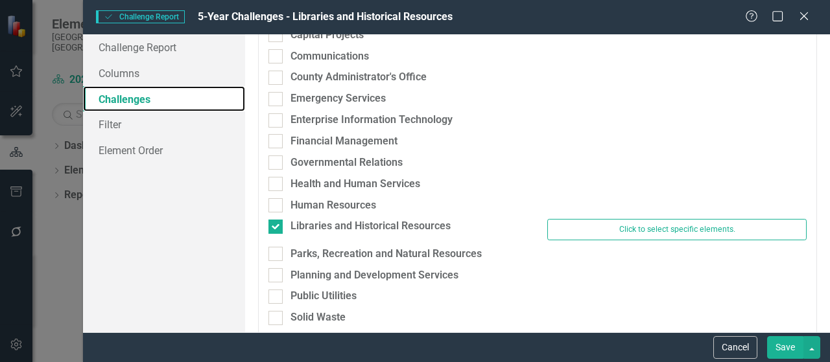
scroll to position [194, 0]
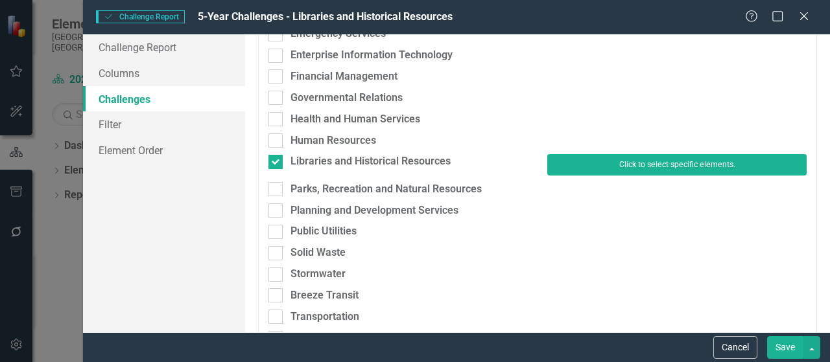
click at [655, 165] on button "Click to select specific elements." at bounding box center [676, 164] width 259 height 21
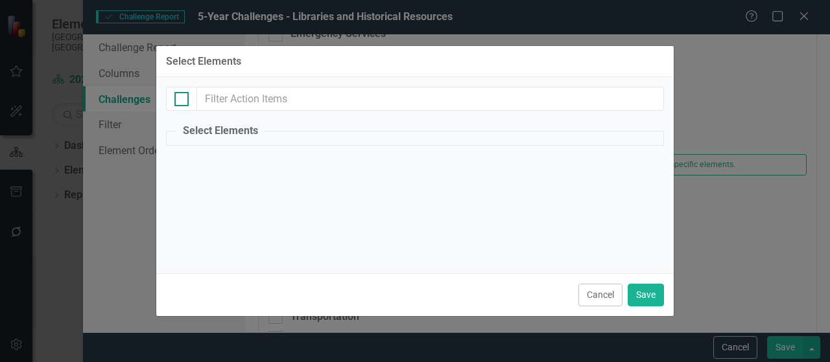
click at [178, 99] on input "checkbox" at bounding box center [178, 96] width 8 height 8
click at [203, 128] on legend "Select Elements" at bounding box center [220, 131] width 88 height 15
click at [213, 129] on legend "Select Elements" at bounding box center [220, 131] width 88 height 15
click at [185, 130] on legend "Select Elements" at bounding box center [220, 131] width 88 height 15
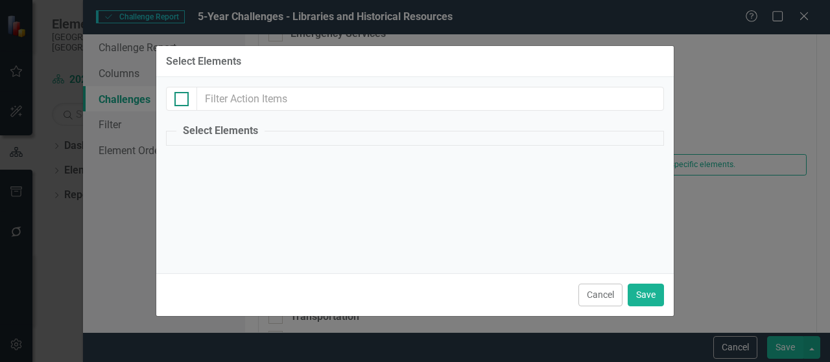
click at [184, 97] on div at bounding box center [181, 99] width 14 height 14
click at [183, 97] on input "checkbox" at bounding box center [178, 96] width 8 height 8
checkbox input "false"
click at [604, 298] on button "Cancel" at bounding box center [600, 295] width 44 height 23
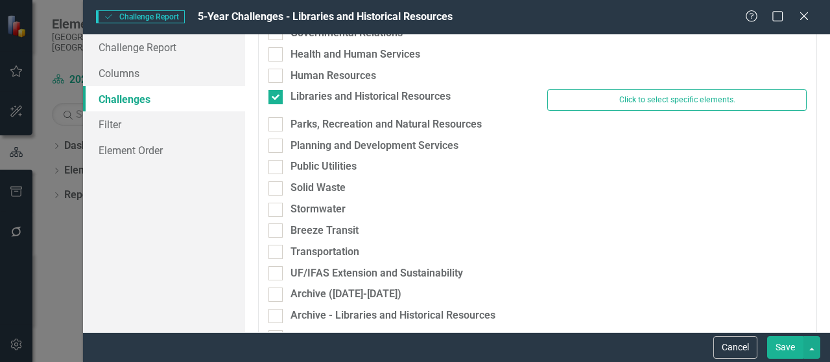
scroll to position [308, 0]
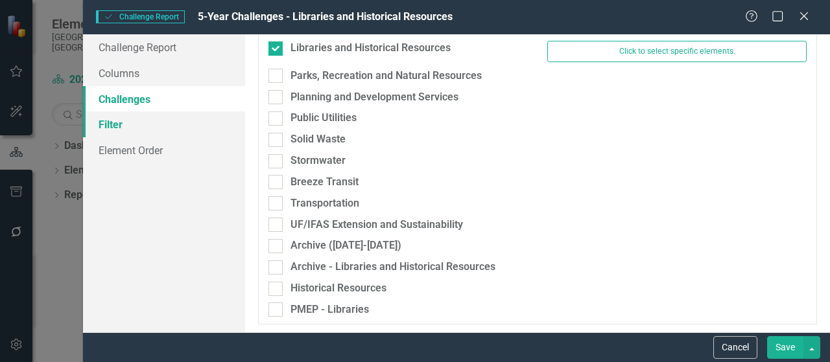
click at [119, 128] on link "Filter" at bounding box center [164, 124] width 162 height 26
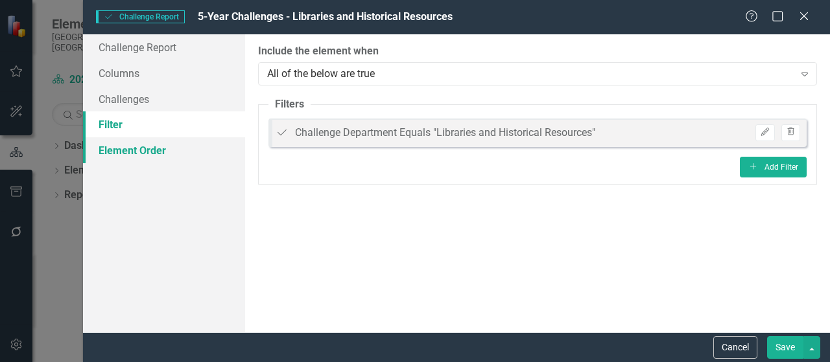
click at [120, 150] on link "Element Order" at bounding box center [164, 150] width 162 height 26
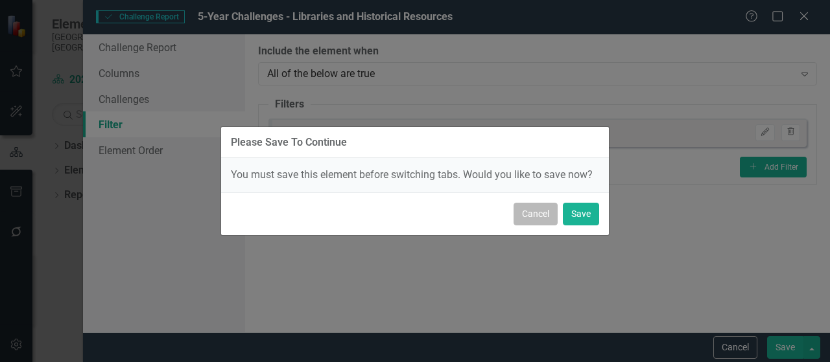
click at [530, 217] on button "Cancel" at bounding box center [535, 214] width 44 height 23
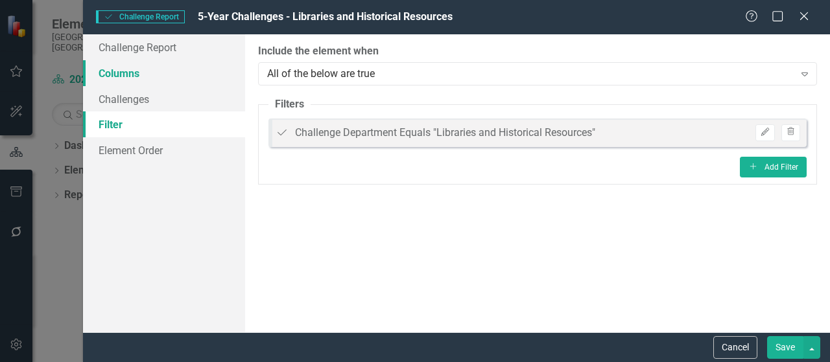
click at [106, 77] on link "Columns" at bounding box center [164, 73] width 162 height 26
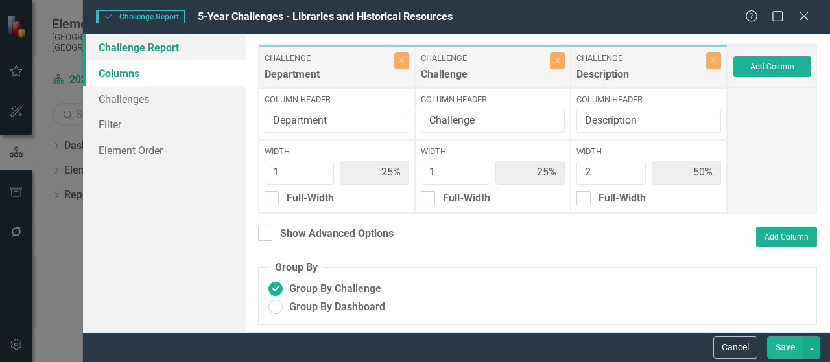
click at [143, 51] on link "Challenge Report" at bounding box center [164, 47] width 162 height 26
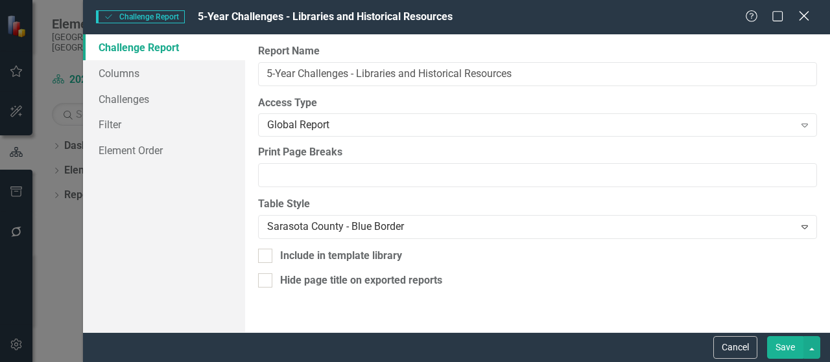
click at [802, 18] on icon at bounding box center [804, 16] width 10 height 10
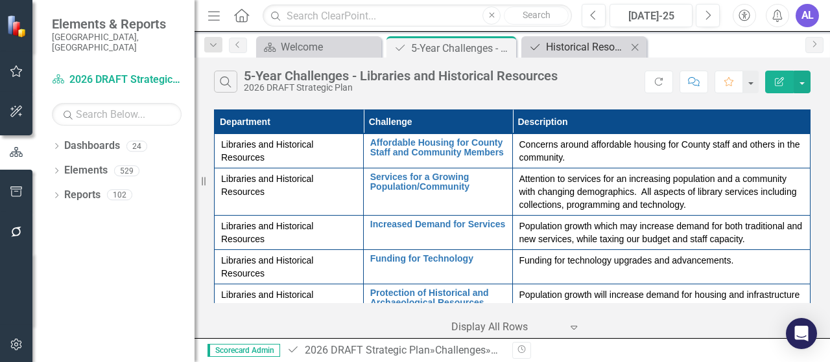
click at [574, 52] on div "Historical Resources' Facility" at bounding box center [586, 47] width 81 height 16
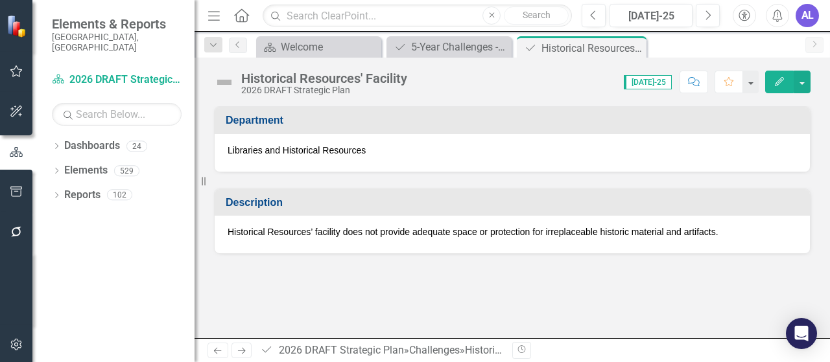
click at [228, 86] on img at bounding box center [224, 82] width 21 height 21
click at [802, 86] on button "button" at bounding box center [801, 82] width 17 height 23
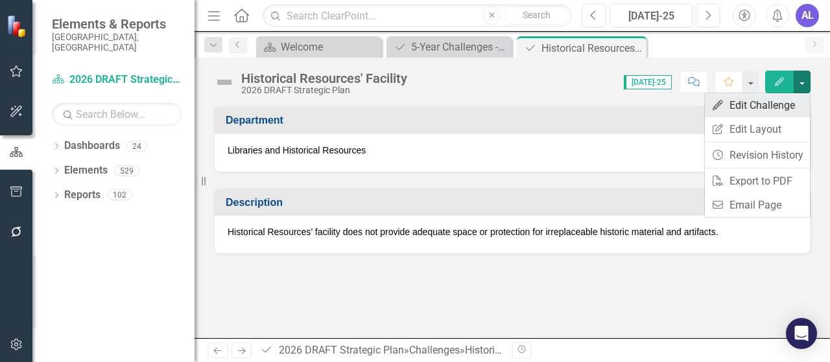
click at [782, 108] on link "Edit Edit Challenge" at bounding box center [757, 105] width 105 height 24
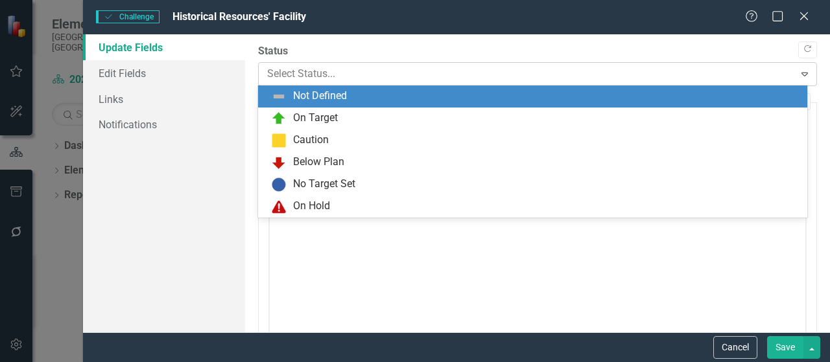
click at [798, 76] on icon "Expand" at bounding box center [804, 74] width 13 height 10
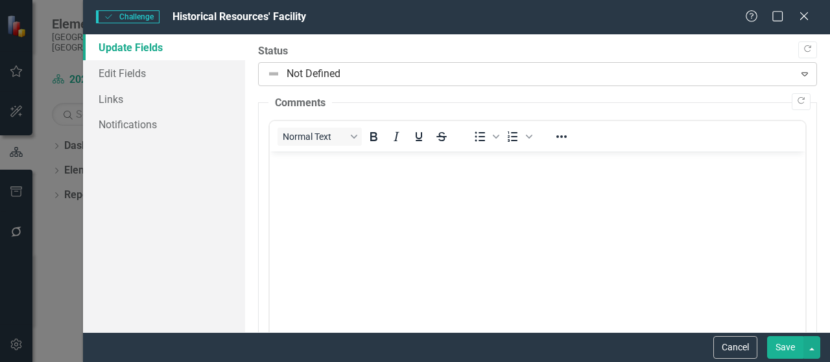
click at [798, 76] on icon "Expand" at bounding box center [804, 74] width 13 height 10
click at [807, 16] on icon "Close" at bounding box center [803, 16] width 16 height 12
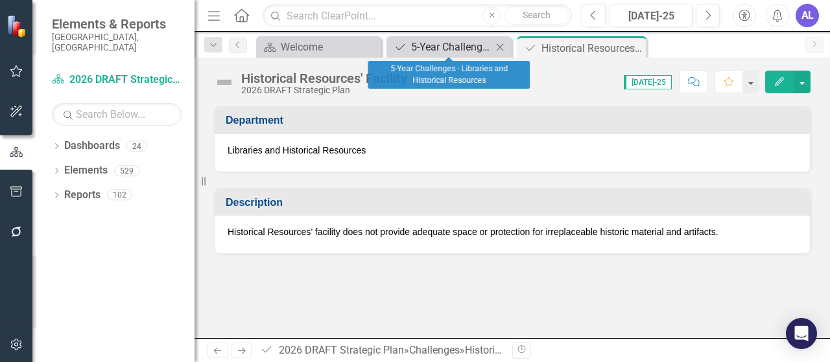
click at [460, 47] on div "5-Year Challenges - Libraries and Historical Resources" at bounding box center [451, 47] width 81 height 16
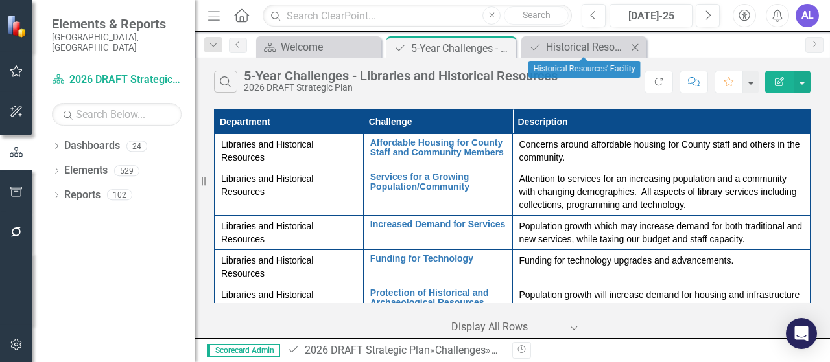
click at [633, 45] on icon at bounding box center [634, 46] width 7 height 7
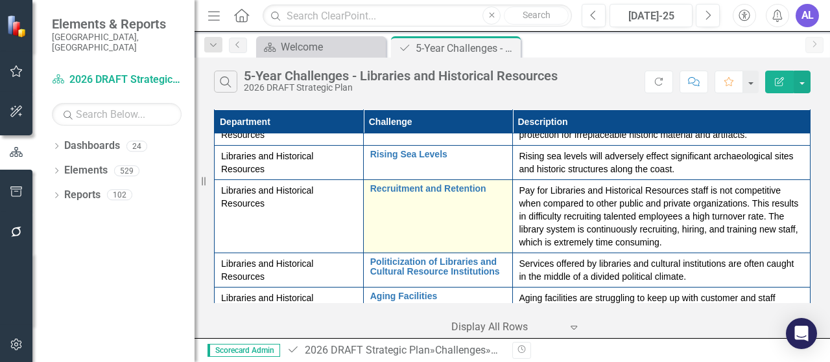
scroll to position [194, 0]
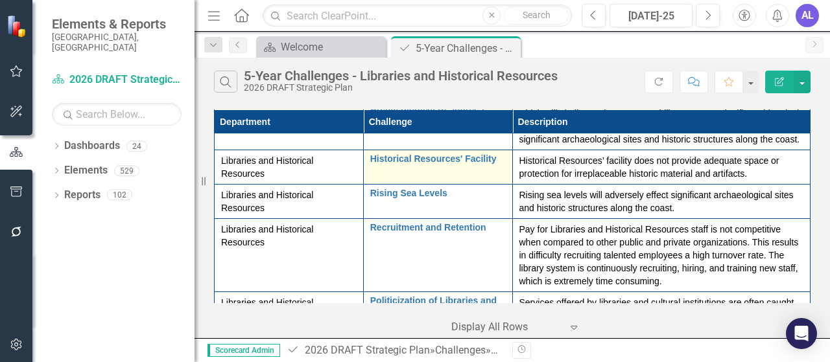
click at [468, 170] on div "Historical Resources' Facility Edit Edit Challenge Link Open Element" at bounding box center [437, 162] width 135 height 16
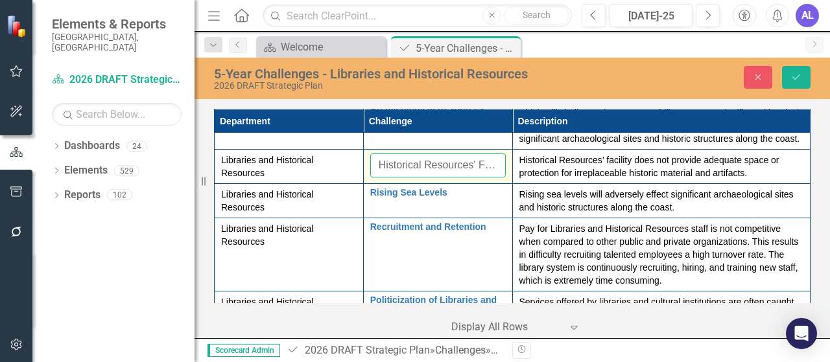
scroll to position [0, 16]
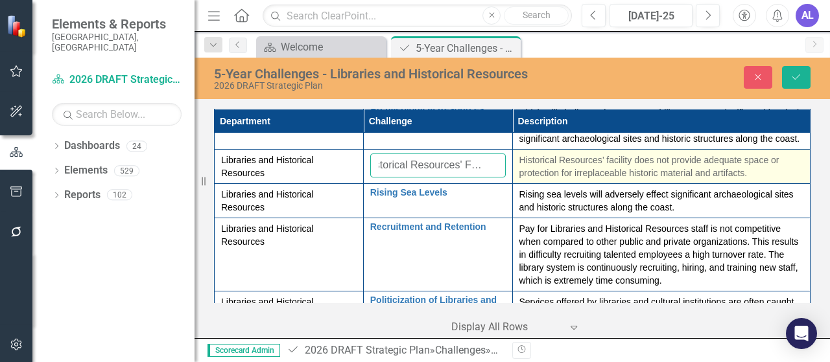
drag, startPoint x: 376, startPoint y: 180, endPoint x: 511, endPoint y: 182, distance: 134.9
click at [511, 182] on tr "Libraries and Historical Resources Historical Resources' Facility Edit Edit Cha…" at bounding box center [513, 167] width 596 height 34
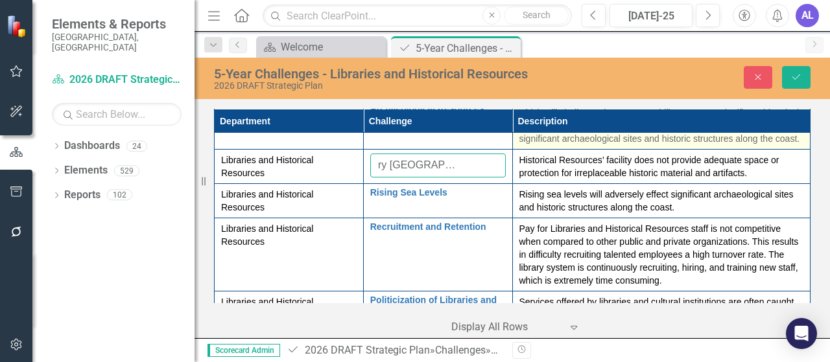
scroll to position [0, 47]
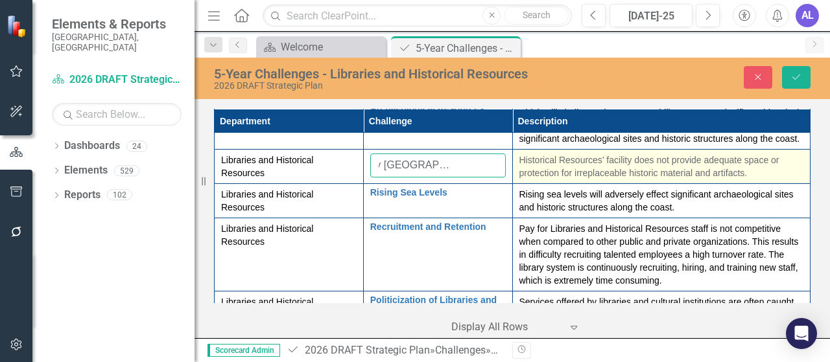
type input "Temporary [GEOGRAPHIC_DATA] Closure"
click at [649, 180] on p "Historical Resources’ facility does not provide adequate space or protection fo…" at bounding box center [661, 167] width 285 height 26
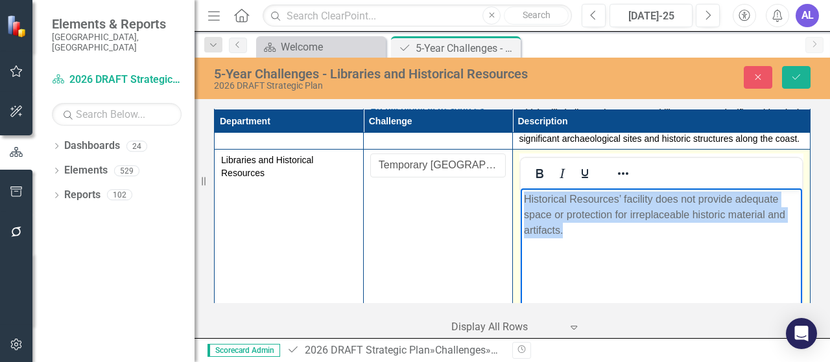
drag, startPoint x: 574, startPoint y: 232, endPoint x: 521, endPoint y: 201, distance: 61.6
click at [521, 201] on body "Historical Resources’ facility does not provide adequate space or protection fo…" at bounding box center [661, 286] width 282 height 194
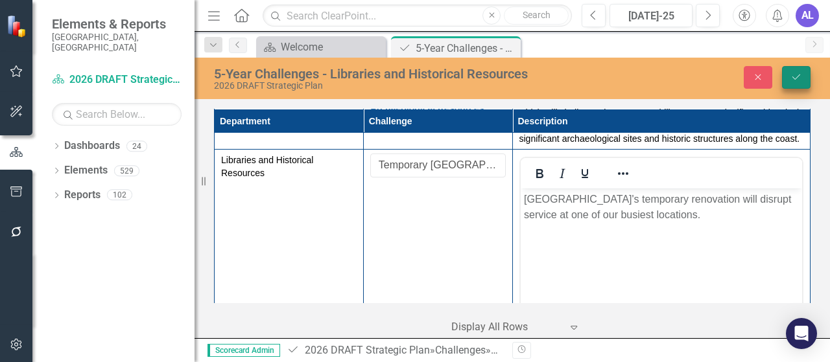
click at [793, 77] on icon "submit" at bounding box center [796, 77] width 8 height 5
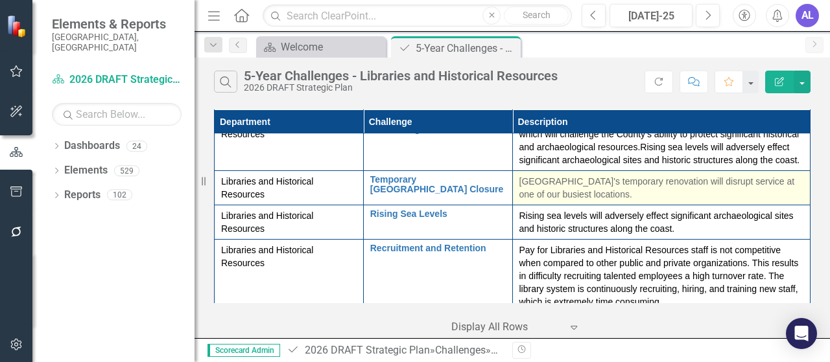
scroll to position [194, 0]
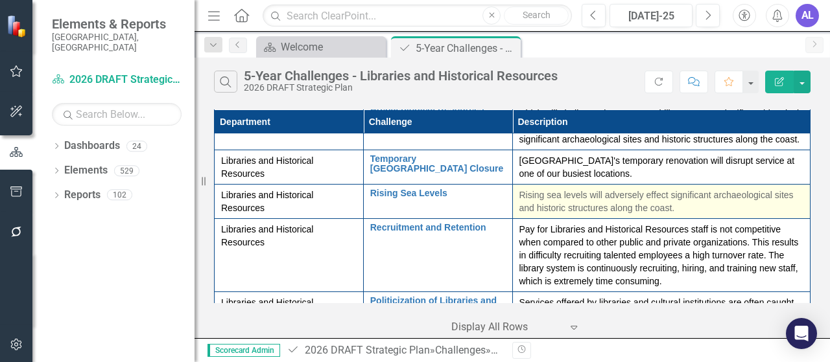
drag, startPoint x: 263, startPoint y: 216, endPoint x: 600, endPoint y: 220, distance: 337.1
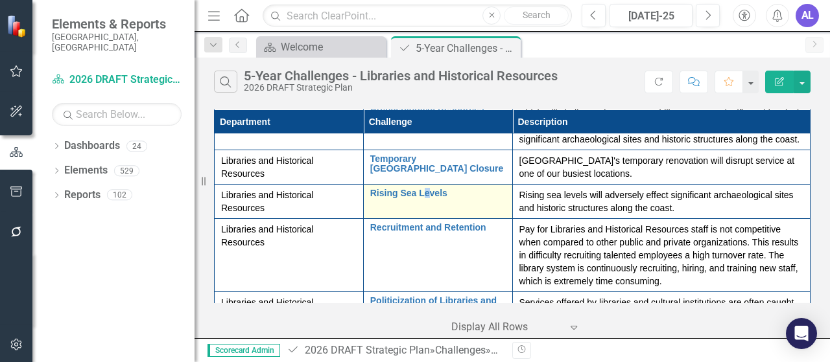
drag, startPoint x: 600, startPoint y: 220, endPoint x: 425, endPoint y: 226, distance: 175.8
click at [425, 219] on td "Rising Sea Levels Edit Edit Challenge Link Open Element" at bounding box center [437, 202] width 149 height 34
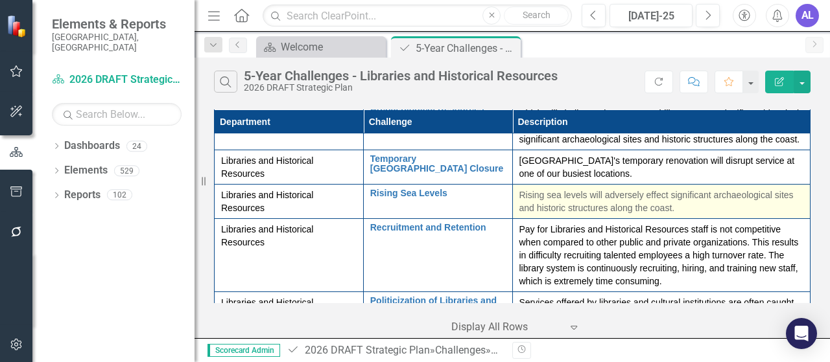
click at [685, 215] on p "Rising sea levels will adversely effect significant archaeological sites and hi…" at bounding box center [661, 202] width 285 height 26
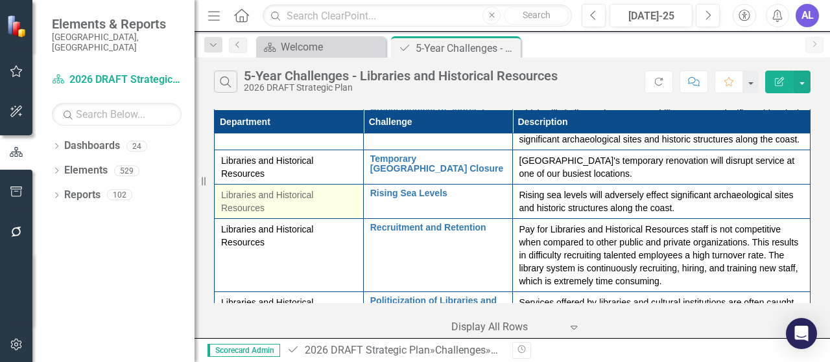
click at [299, 215] on div "Libraries and Historical Resources" at bounding box center [288, 202] width 135 height 26
click at [301, 215] on div "Libraries and Historical Resources" at bounding box center [288, 202] width 135 height 26
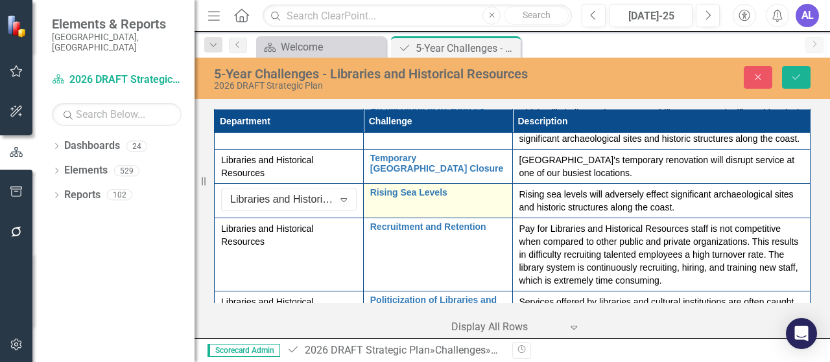
click at [411, 218] on td "Rising Sea Levels Edit Edit Challenge Link Open Element" at bounding box center [437, 201] width 149 height 34
click at [475, 218] on td "Rising Sea Levels Edit Edit Challenge Link Open Element" at bounding box center [437, 201] width 149 height 34
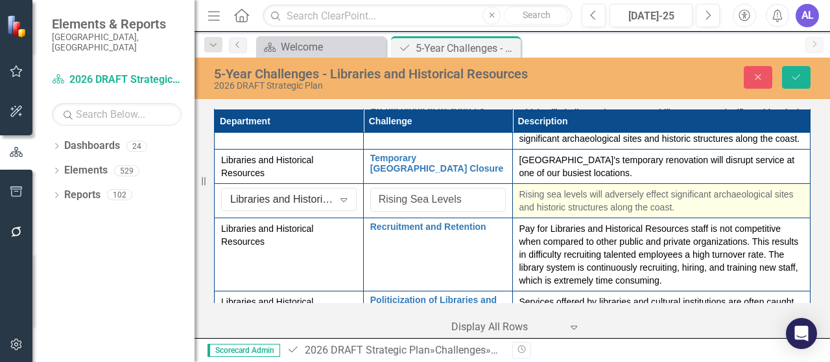
click at [519, 209] on p "Rising sea levels will adversely effect significant archaeological sites and hi…" at bounding box center [661, 201] width 285 height 26
drag, startPoint x: 639, startPoint y: 215, endPoint x: 756, endPoint y: 215, distance: 116.7
click at [756, 214] on p "Rising sea levels will adversely effect significant archaeological sites and hi…" at bounding box center [661, 201] width 285 height 26
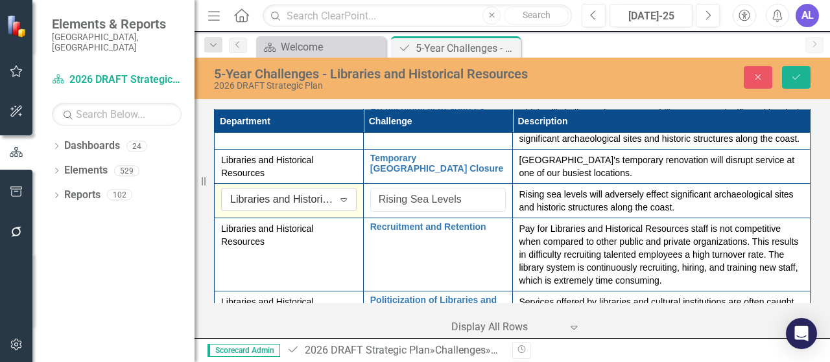
click at [344, 202] on icon at bounding box center [344, 200] width 6 height 4
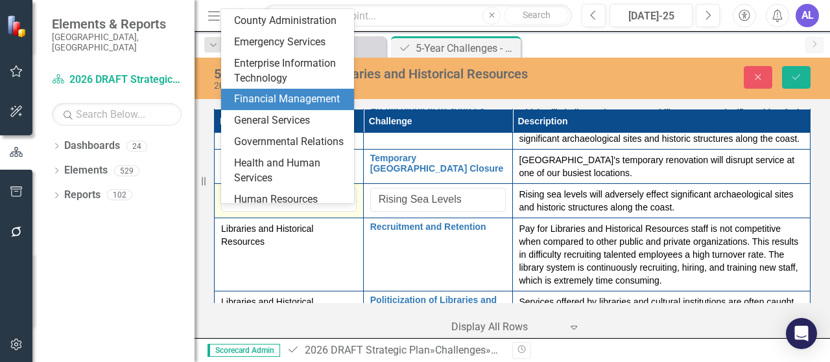
scroll to position [0, 0]
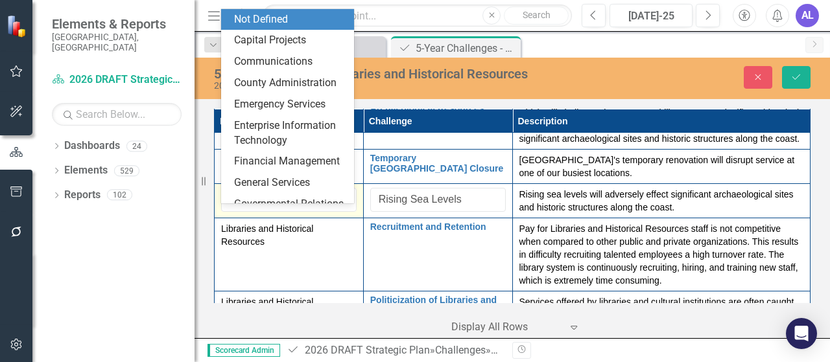
click at [312, 23] on div "Not Defined" at bounding box center [290, 19] width 113 height 15
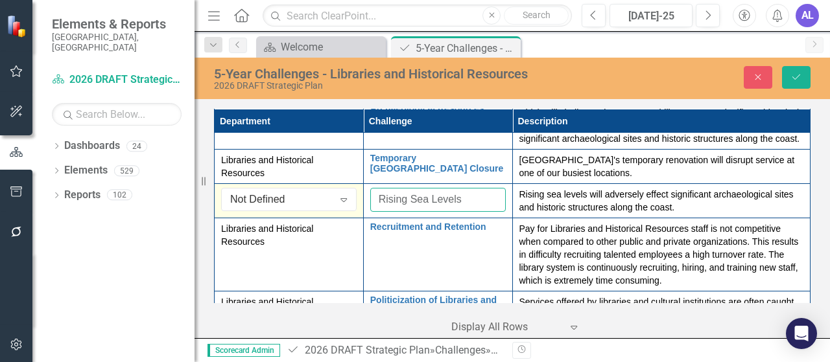
drag, startPoint x: 465, startPoint y: 213, endPoint x: 357, endPoint y: 209, distance: 108.4
click at [357, 209] on tr "Not Defined Expand Rising Sea Levels Edit Edit Challenge Link Open Element Risi…" at bounding box center [513, 201] width 596 height 34
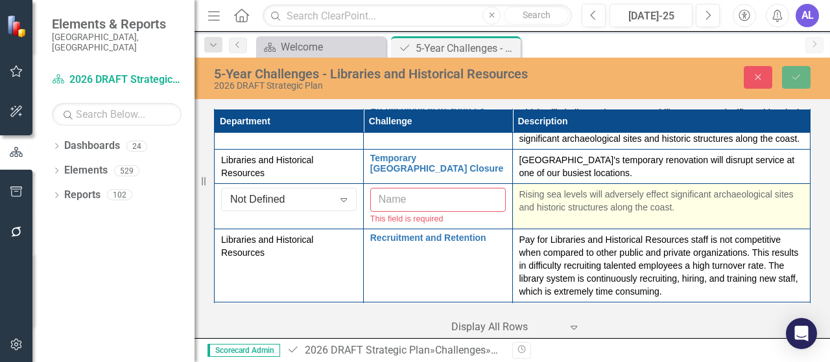
click at [687, 229] on td "Rising sea levels will adversely effect significant archaeological sites and hi…" at bounding box center [661, 206] width 298 height 45
click at [685, 214] on p "Rising sea levels will adversely effect significant archaeological sites and hi…" at bounding box center [661, 201] width 285 height 26
click at [683, 214] on p "Rising sea levels will adversely effect significant archaeological sites and hi…" at bounding box center [661, 201] width 285 height 26
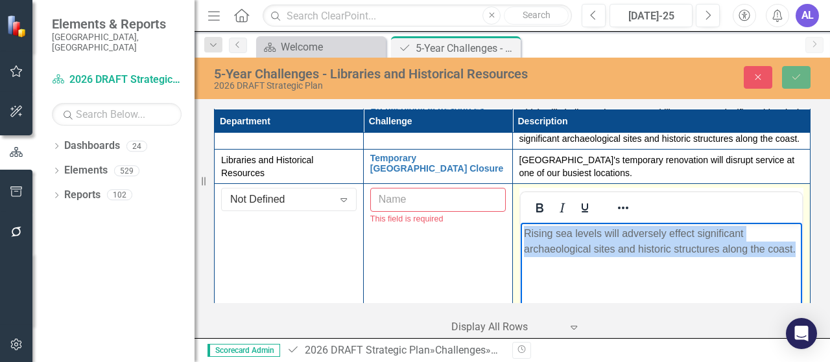
drag, startPoint x: 553, startPoint y: 270, endPoint x: 524, endPoint y: 234, distance: 46.6
click at [524, 234] on p "Rising sea levels will adversely effect significant archaeological sites and hi…" at bounding box center [661, 241] width 276 height 31
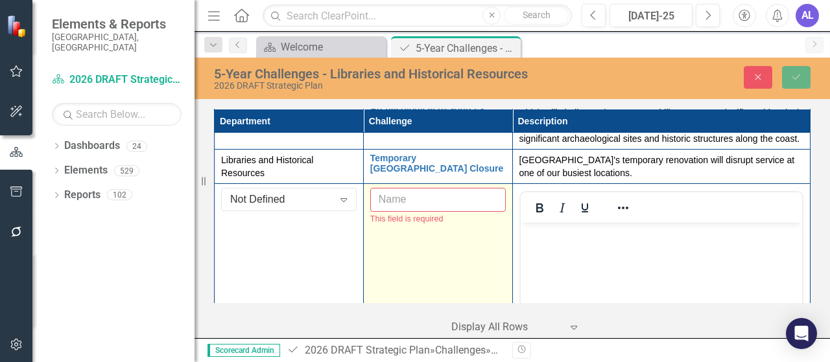
click at [402, 212] on input "text" at bounding box center [437, 200] width 135 height 24
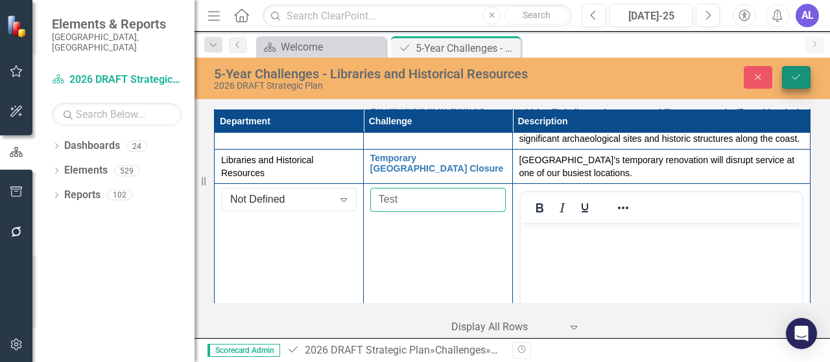
type input "Test"
click at [793, 80] on icon "Save" at bounding box center [796, 77] width 12 height 9
